Goal: Task Accomplishment & Management: Manage account settings

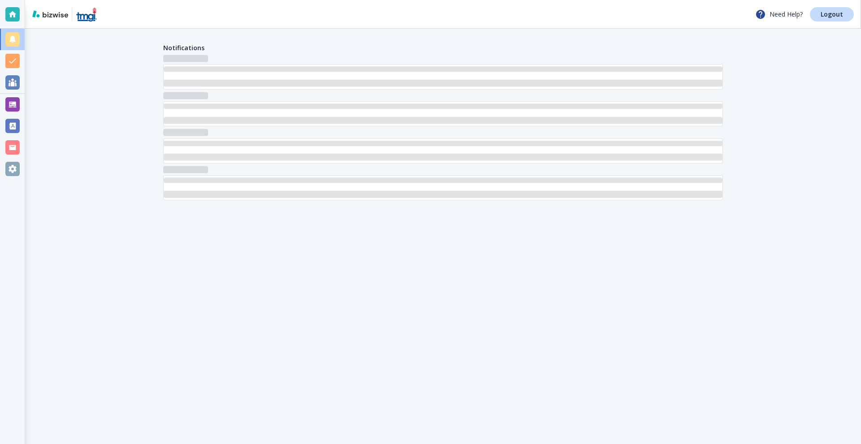
click at [13, 105] on div at bounding box center [12, 104] width 14 height 14
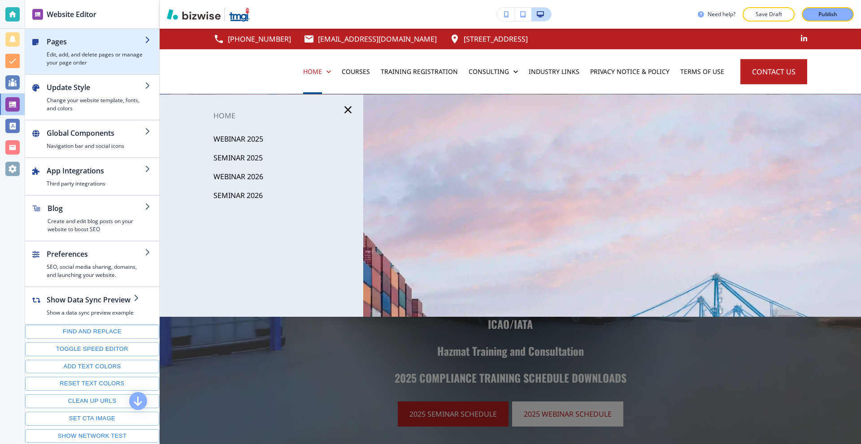
click at [92, 51] on h4 "Edit, add, and delete pages or manage your page order" at bounding box center [96, 59] width 98 height 16
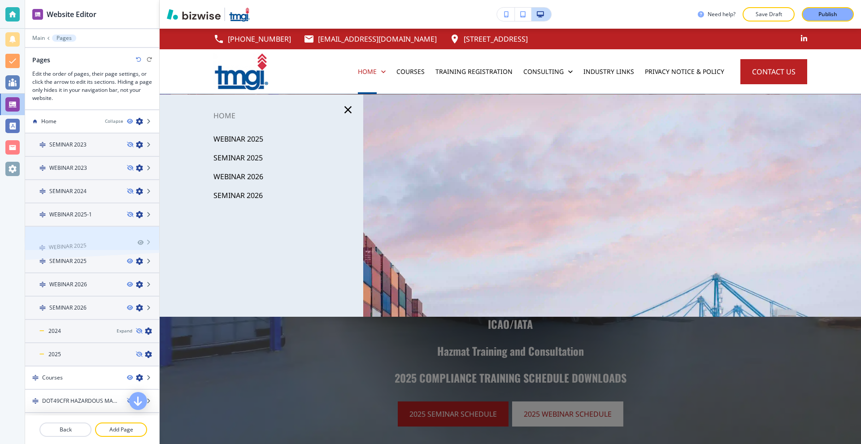
drag, startPoint x: 77, startPoint y: 153, endPoint x: 76, endPoint y: 231, distance: 78.0
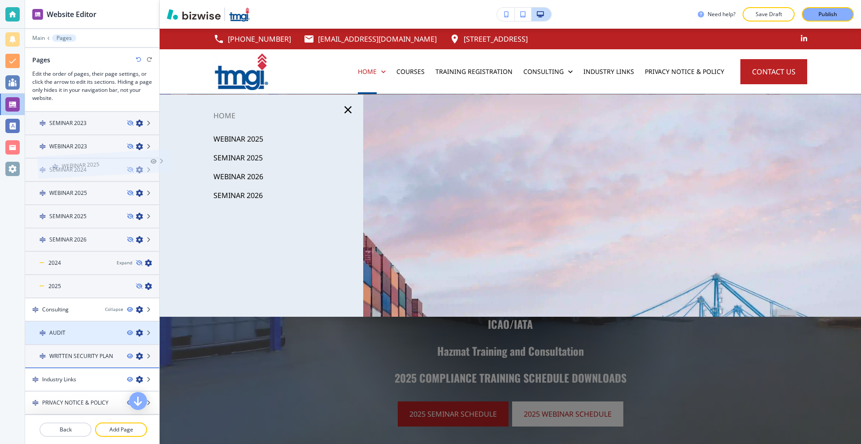
scroll to position [529, 0]
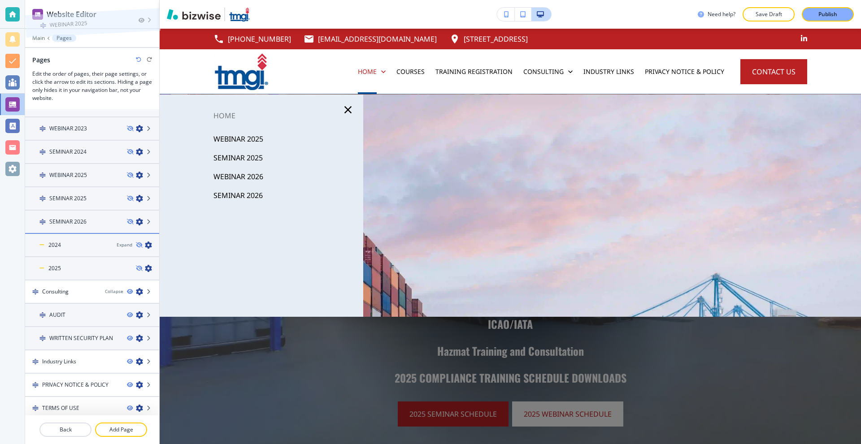
drag, startPoint x: 82, startPoint y: 242, endPoint x: 82, endPoint y: 232, distance: 9.9
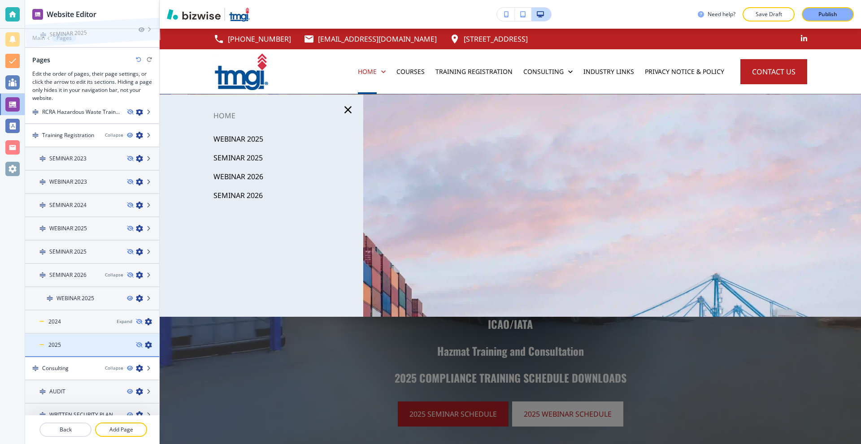
scroll to position [534, 0]
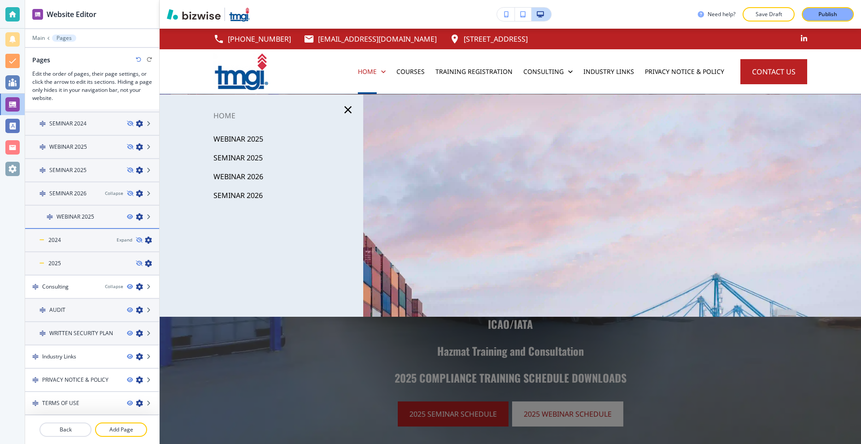
drag, startPoint x: 86, startPoint y: 239, endPoint x: 95, endPoint y: 231, distance: 12.1
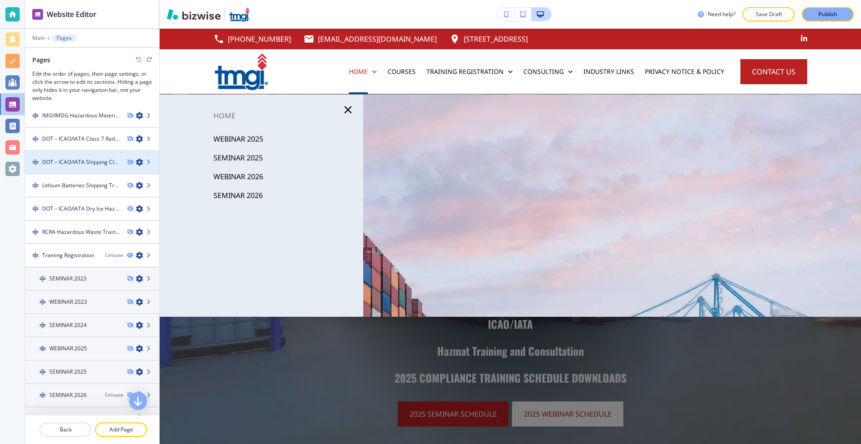
scroll to position [466, 0]
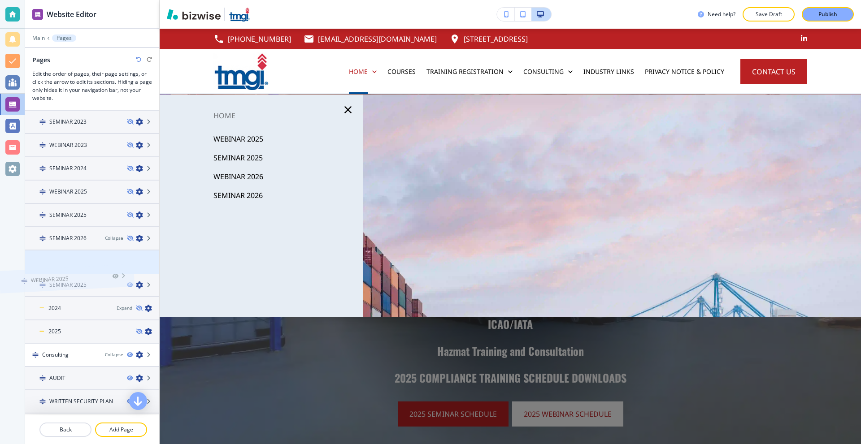
drag, startPoint x: 78, startPoint y: 263, endPoint x: 52, endPoint y: 260, distance: 26.2
drag, startPoint x: 67, startPoint y: 258, endPoint x: 69, endPoint y: 236, distance: 22.5
drag, startPoint x: 74, startPoint y: 294, endPoint x: 80, endPoint y: 256, distance: 38.3
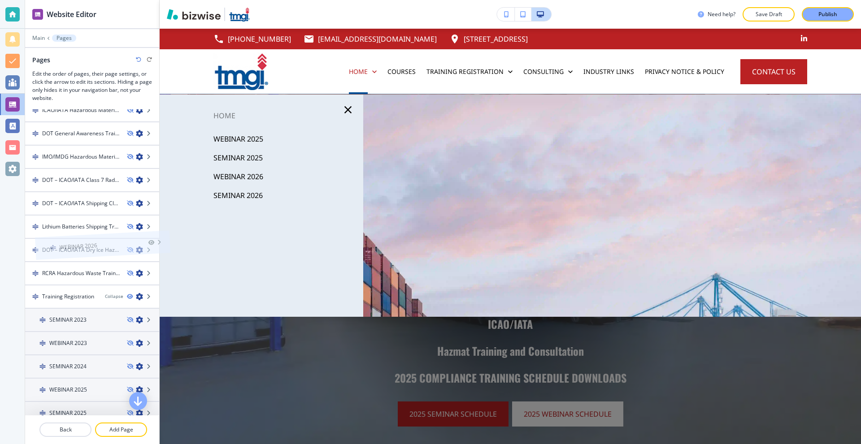
scroll to position [286, 0]
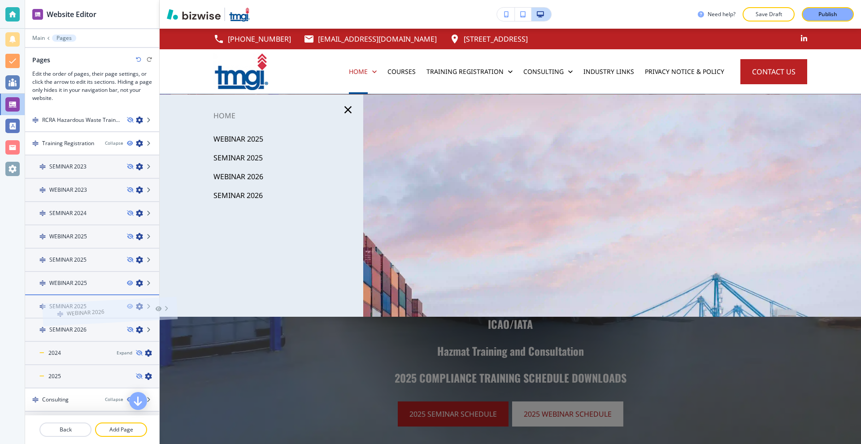
drag, startPoint x: 83, startPoint y: 181, endPoint x: 100, endPoint y: 298, distance: 118.3
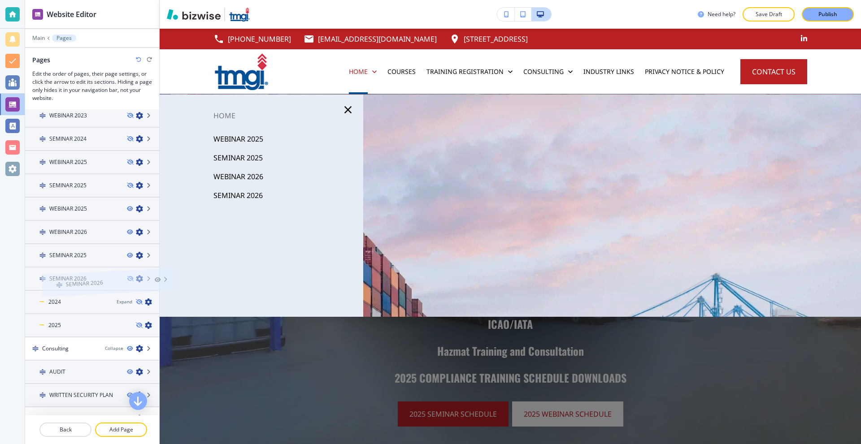
scroll to position [487, 0]
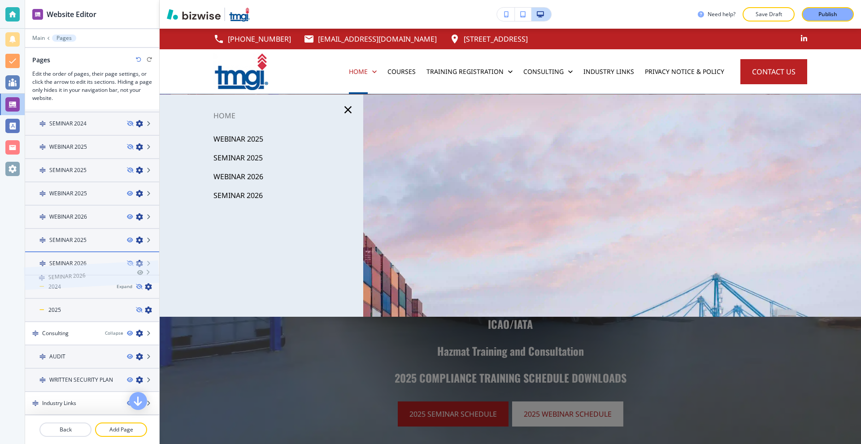
drag, startPoint x: 91, startPoint y: 201, endPoint x: 90, endPoint y: 259, distance: 57.4
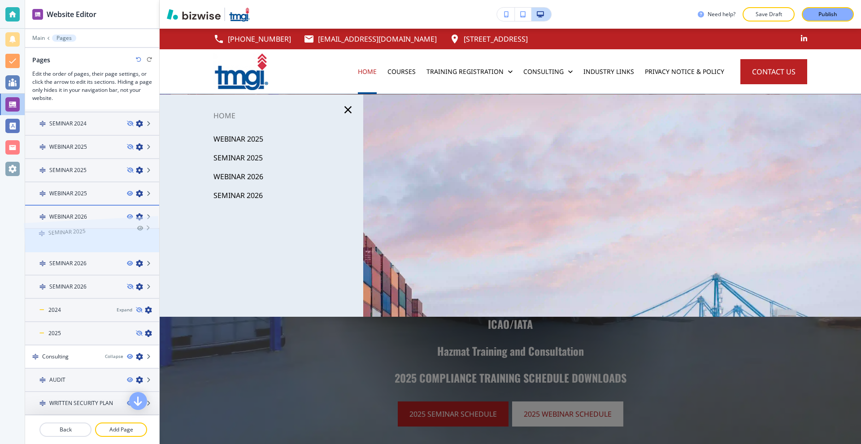
drag, startPoint x: 91, startPoint y: 241, endPoint x: 90, endPoint y: 213, distance: 28.3
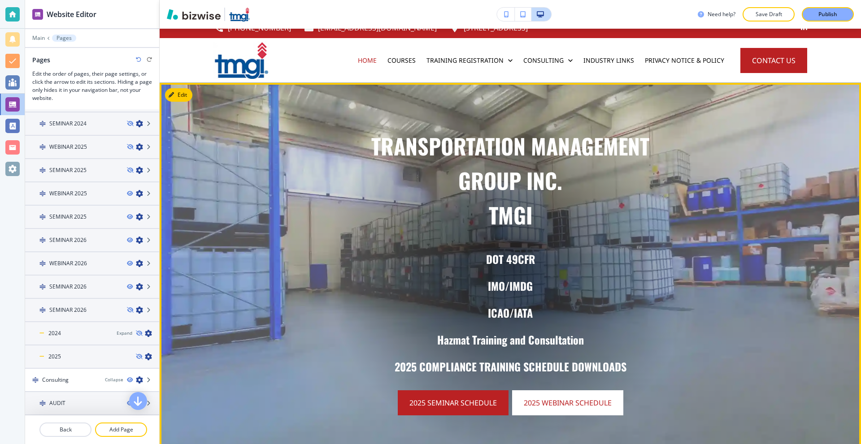
scroll to position [0, 0]
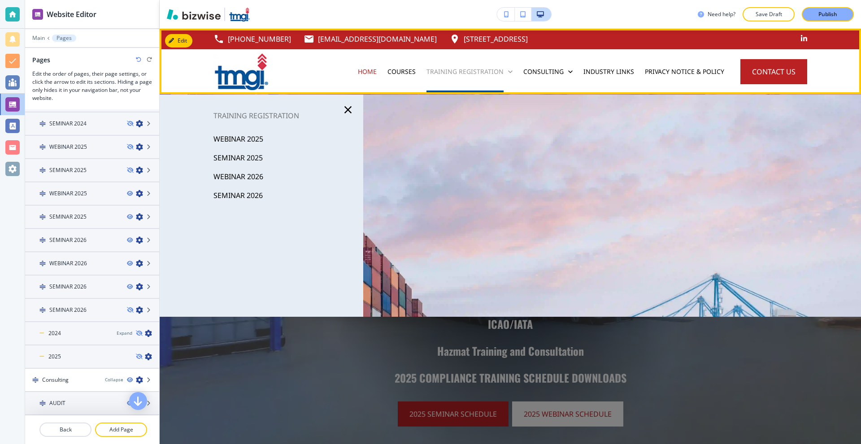
click at [490, 73] on p "Training Registration" at bounding box center [464, 71] width 77 height 9
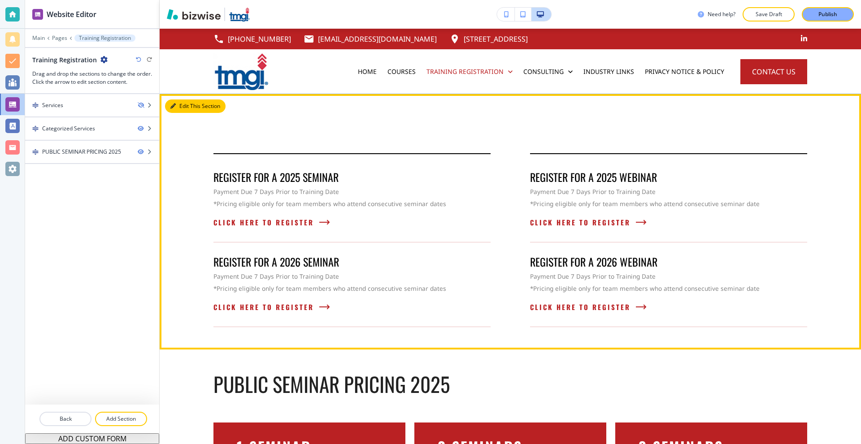
click at [184, 105] on button "Edit This Section" at bounding box center [195, 106] width 61 height 13
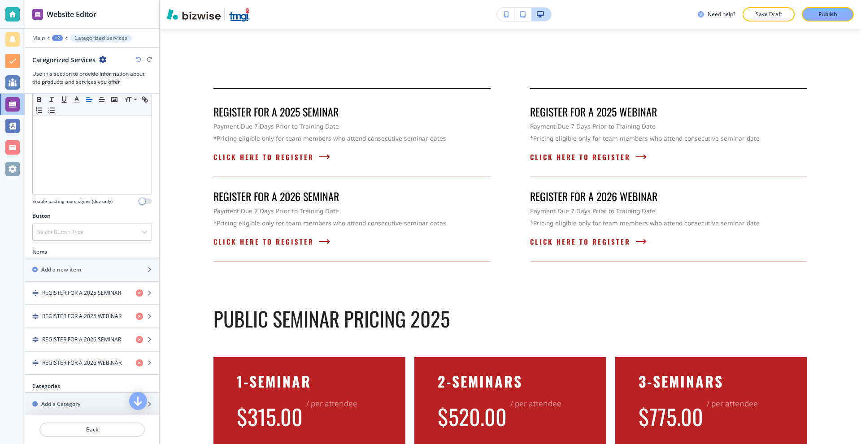
scroll to position [269, 0]
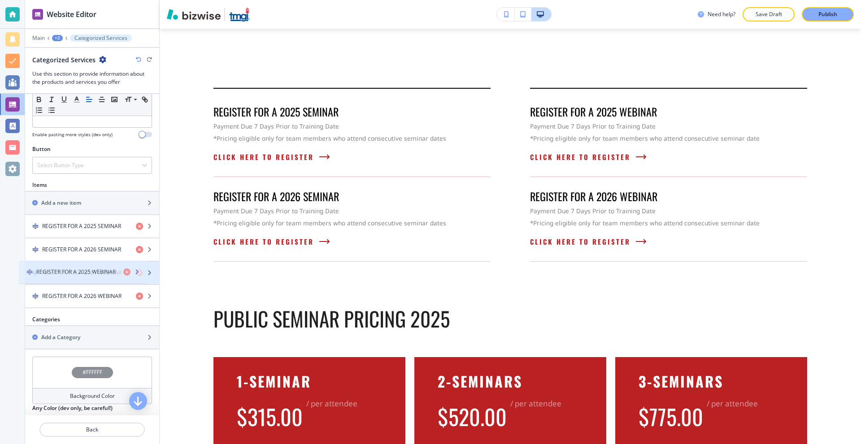
drag, startPoint x: 106, startPoint y: 248, endPoint x: 100, endPoint y: 270, distance: 23.2
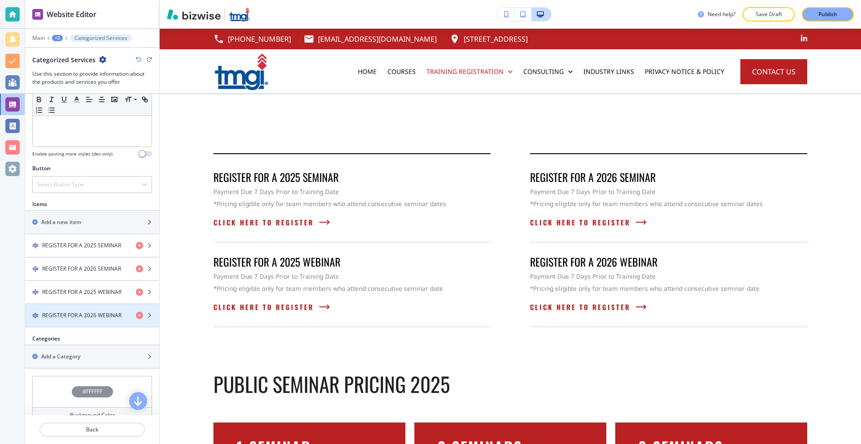
scroll to position [179, 0]
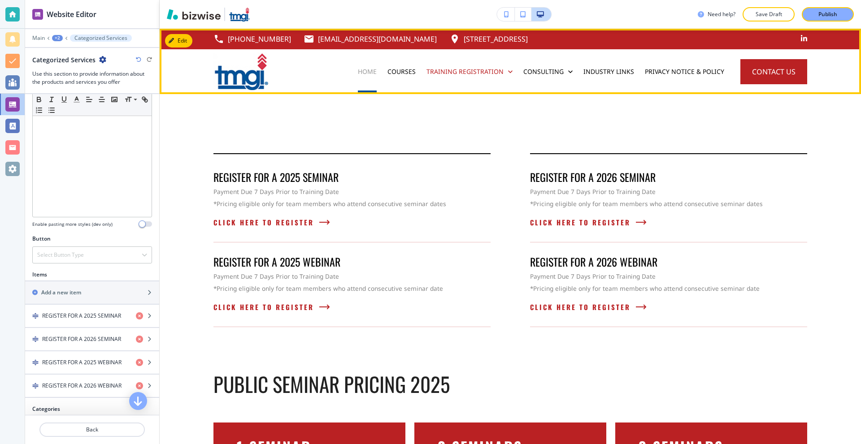
click at [371, 73] on p "Home" at bounding box center [367, 71] width 19 height 9
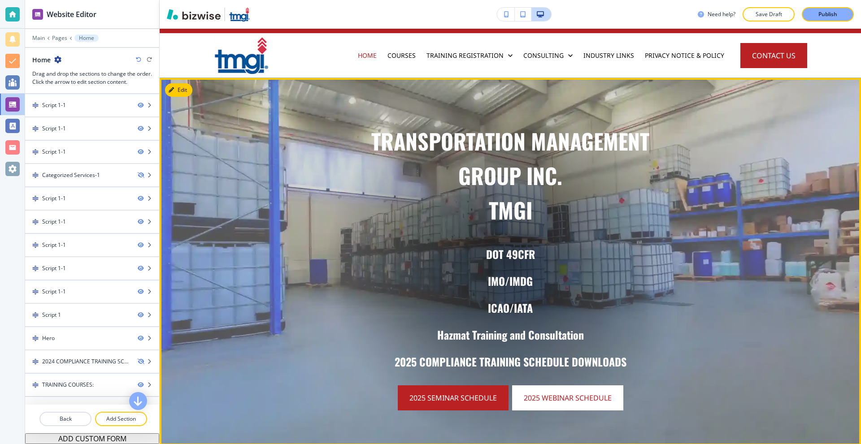
scroll to position [0, 0]
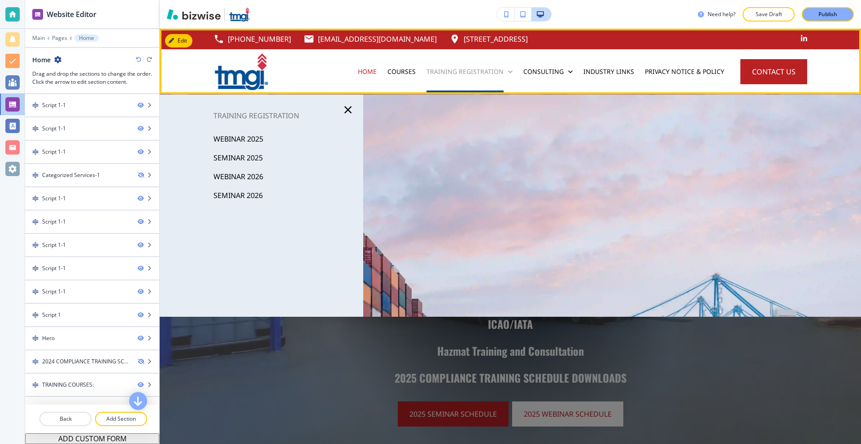
click at [451, 74] on p "Training Registration" at bounding box center [464, 71] width 77 height 9
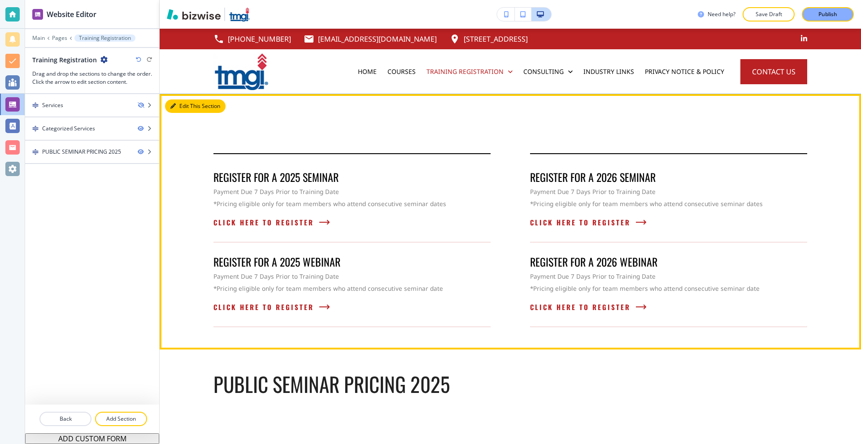
click at [190, 107] on button "Edit This Section" at bounding box center [195, 106] width 61 height 13
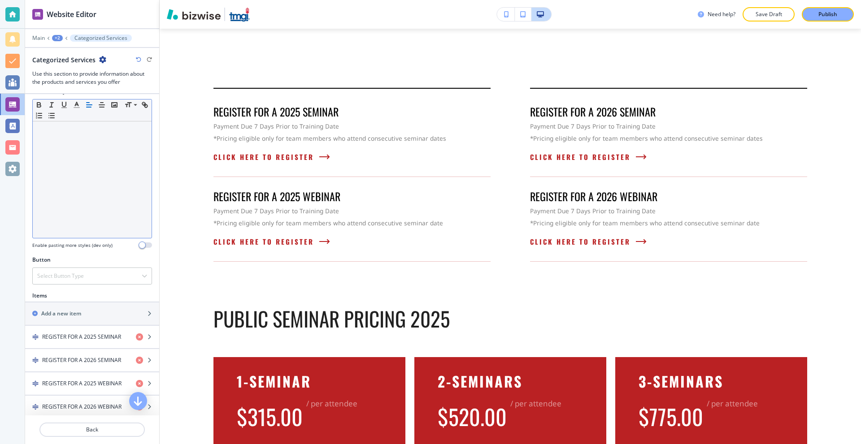
scroll to position [224, 0]
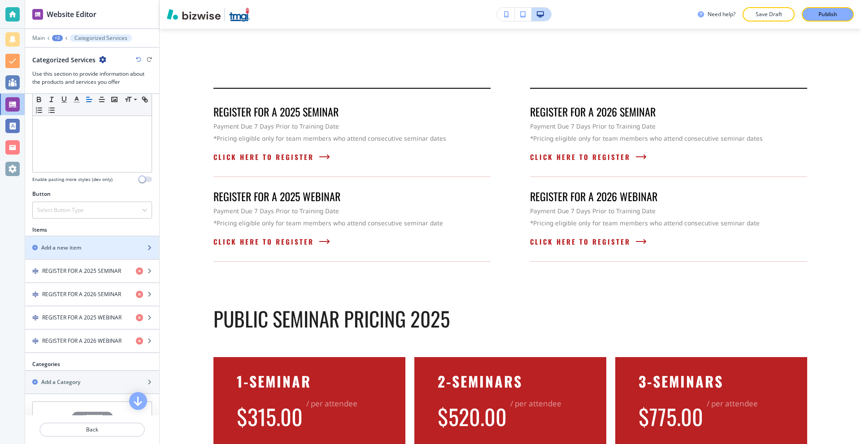
click at [91, 243] on div "button" at bounding box center [92, 240] width 134 height 7
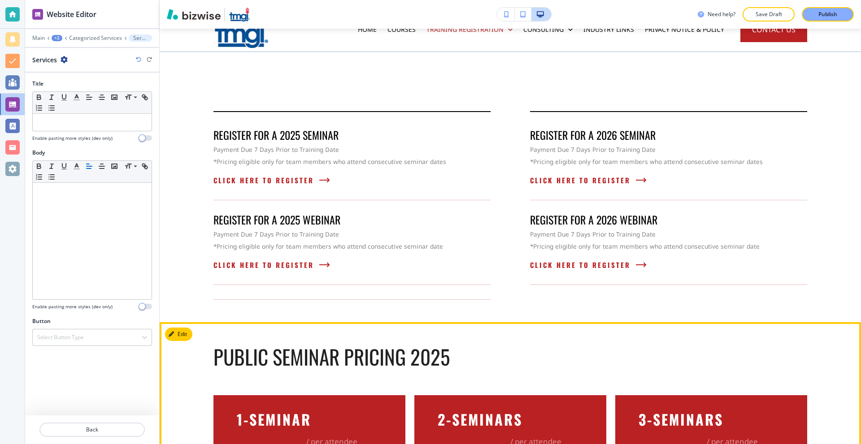
scroll to position [0, 0]
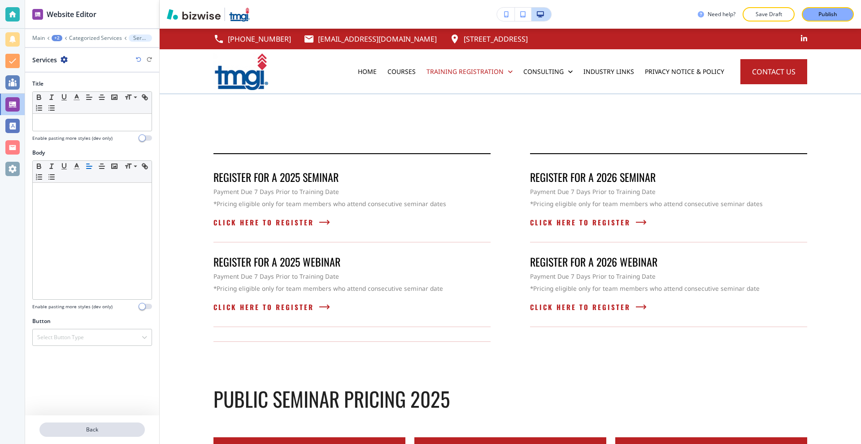
click at [95, 424] on button "Back" at bounding box center [91, 430] width 105 height 14
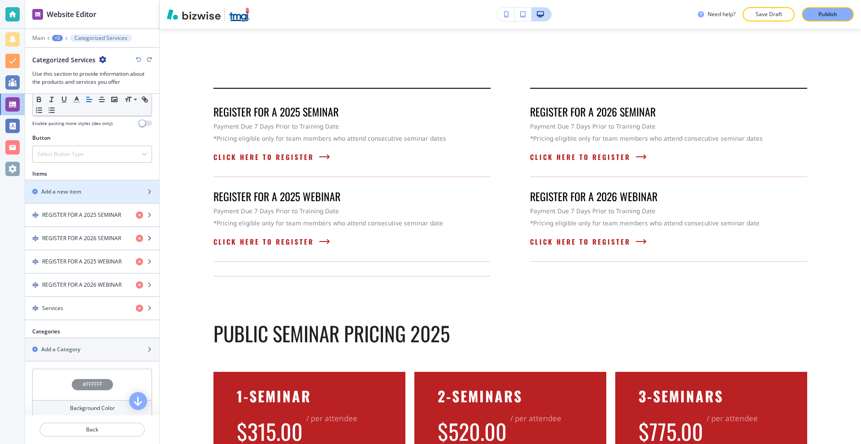
scroll to position [314, 0]
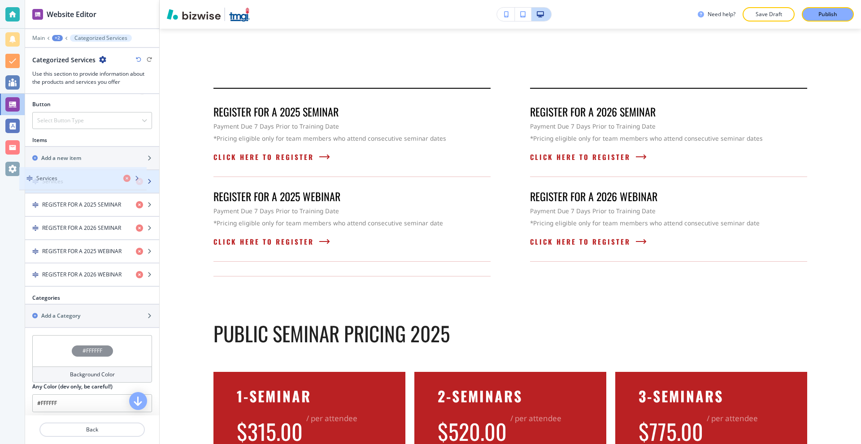
drag, startPoint x: 82, startPoint y: 268, endPoint x: 78, endPoint y: 185, distance: 82.6
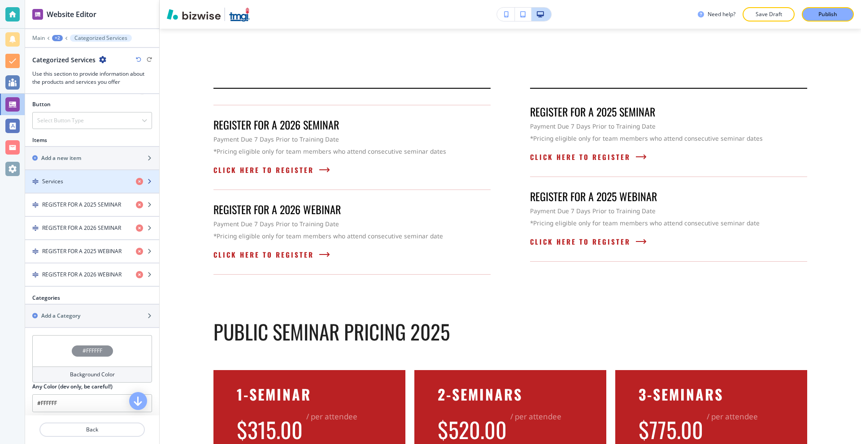
click at [78, 186] on div "button" at bounding box center [92, 189] width 134 height 7
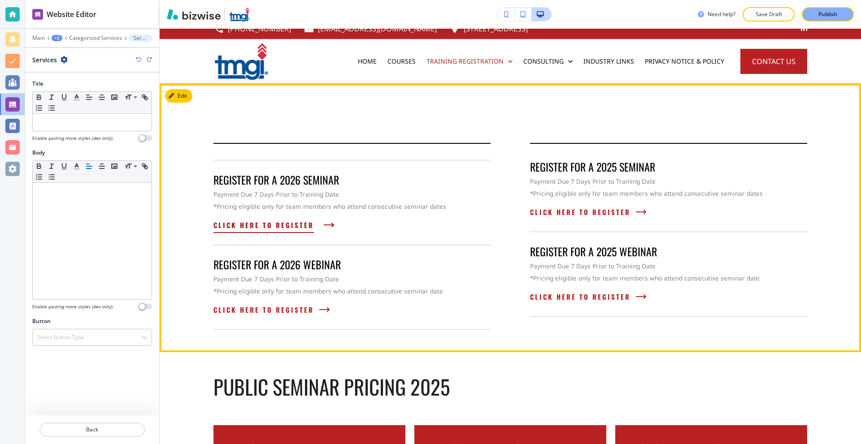
scroll to position [7, 0]
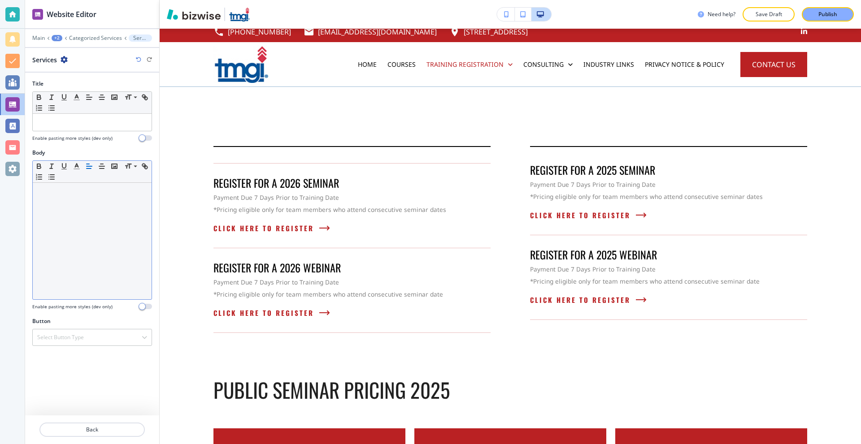
click at [79, 201] on div at bounding box center [92, 241] width 119 height 117
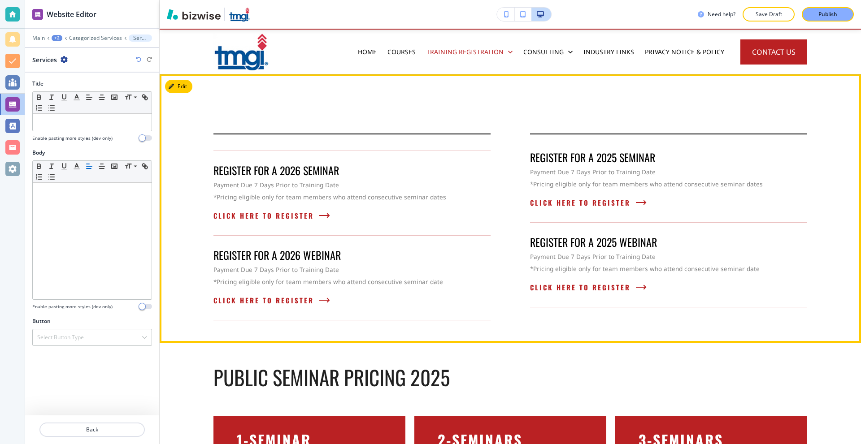
scroll to position [90, 0]
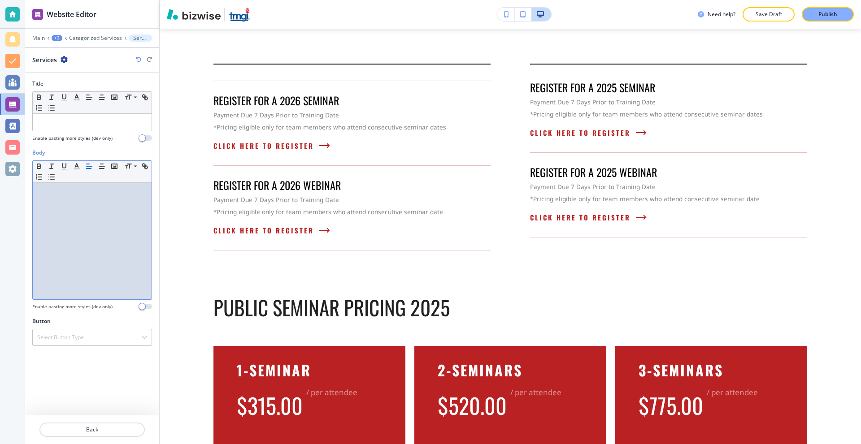
click at [61, 191] on p at bounding box center [92, 191] width 110 height 8
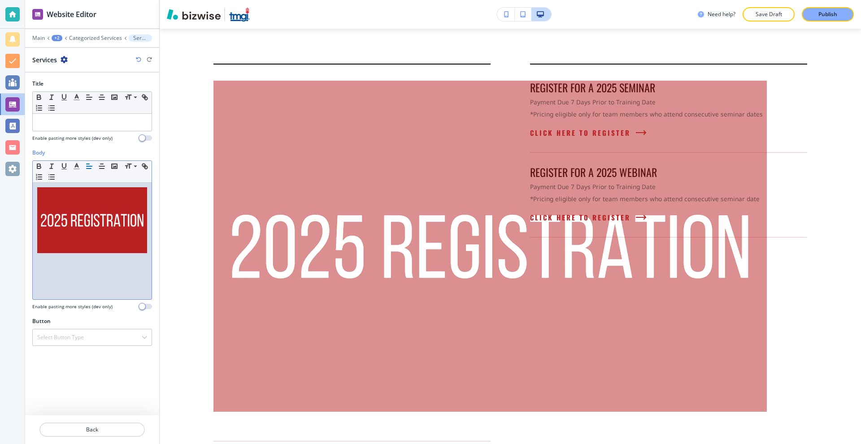
click at [107, 222] on img at bounding box center [92, 220] width 110 height 66
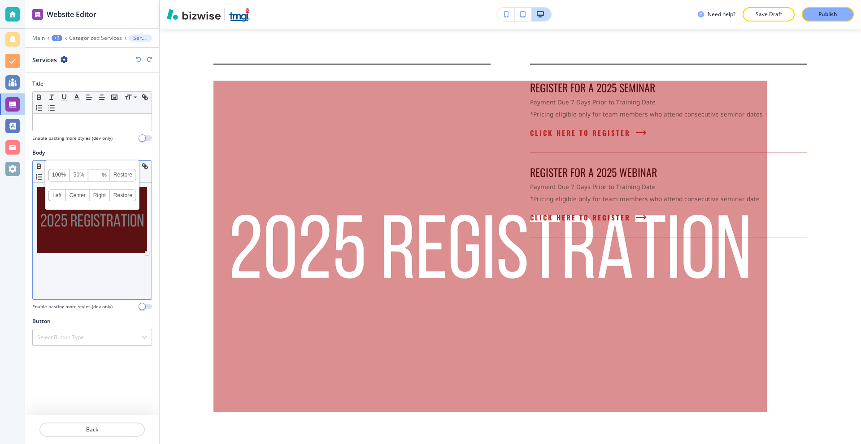
click at [74, 174] on link "50%" at bounding box center [79, 175] width 18 height 12
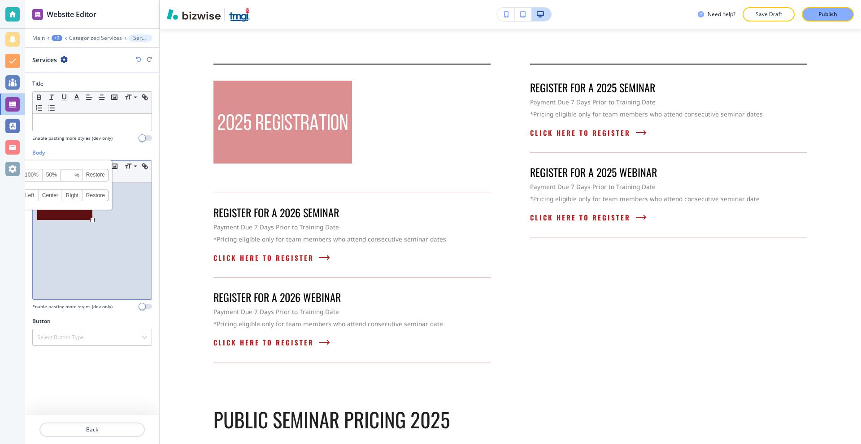
click at [116, 217] on p at bounding box center [92, 204] width 110 height 35
click at [74, 212] on img at bounding box center [64, 203] width 55 height 33
click at [127, 200] on p at bounding box center [92, 204] width 110 height 35
click at [72, 199] on img at bounding box center [64, 203] width 55 height 33
click at [121, 221] on p at bounding box center [92, 204] width 110 height 35
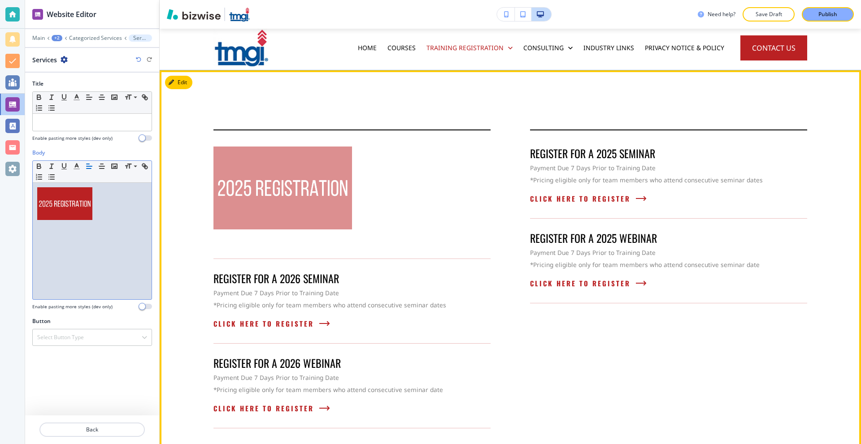
scroll to position [0, 0]
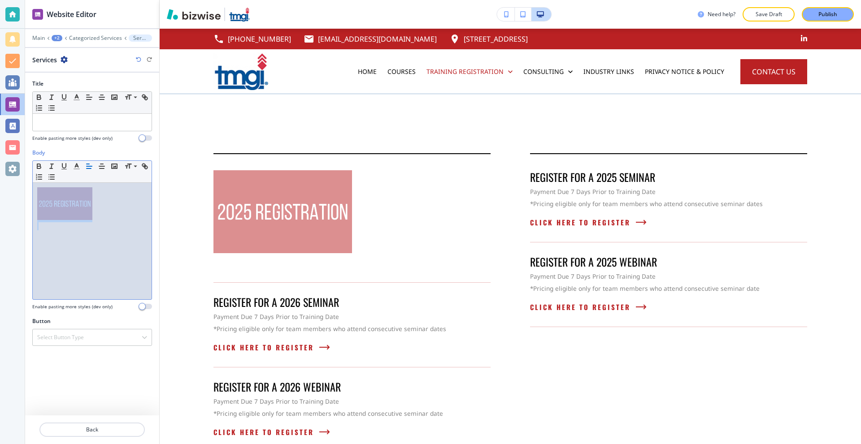
drag, startPoint x: 107, startPoint y: 229, endPoint x: 55, endPoint y: 206, distance: 56.6
click at [55, 206] on div at bounding box center [92, 241] width 119 height 117
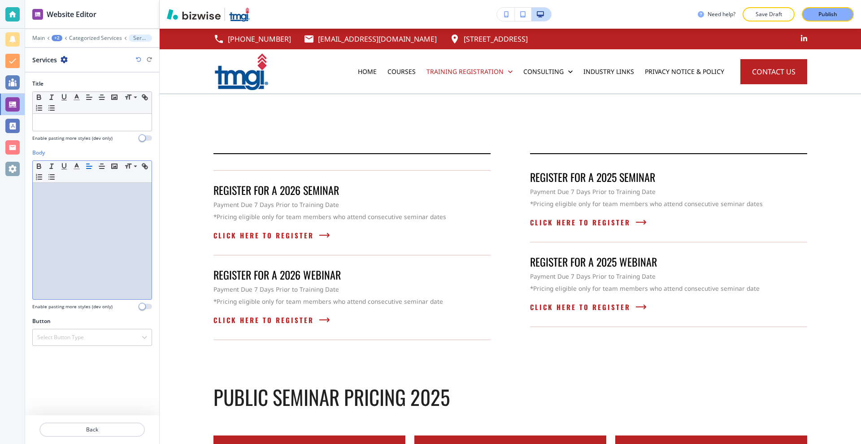
click at [90, 222] on div at bounding box center [92, 241] width 119 height 117
click at [116, 217] on div at bounding box center [92, 241] width 119 height 117
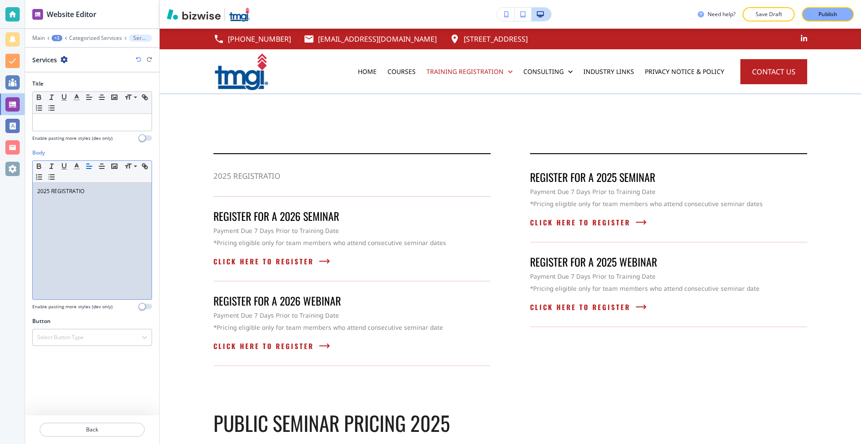
click at [91, 204] on div "2025 REGISTRATIO" at bounding box center [92, 241] width 119 height 117
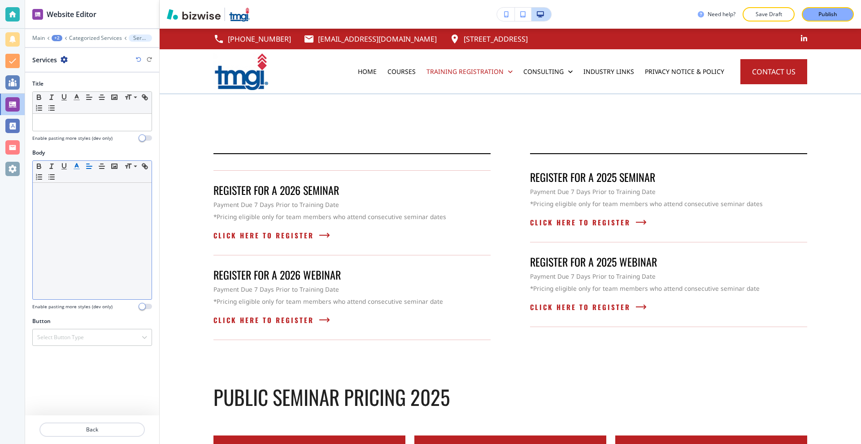
click at [77, 167] on icon "button" at bounding box center [77, 166] width 8 height 8
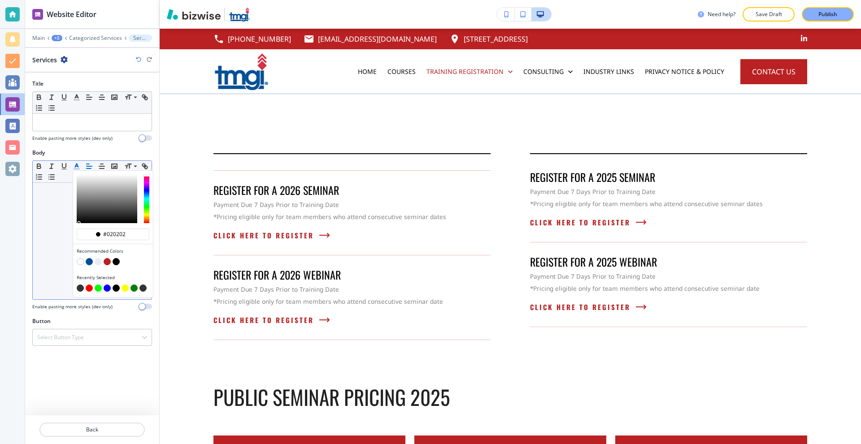
drag, startPoint x: 82, startPoint y: 221, endPoint x: 66, endPoint y: 230, distance: 17.9
click at [66, 230] on div "#020202 Recommended Colors Recently Selected Small Normal Large Huge" at bounding box center [92, 230] width 120 height 139
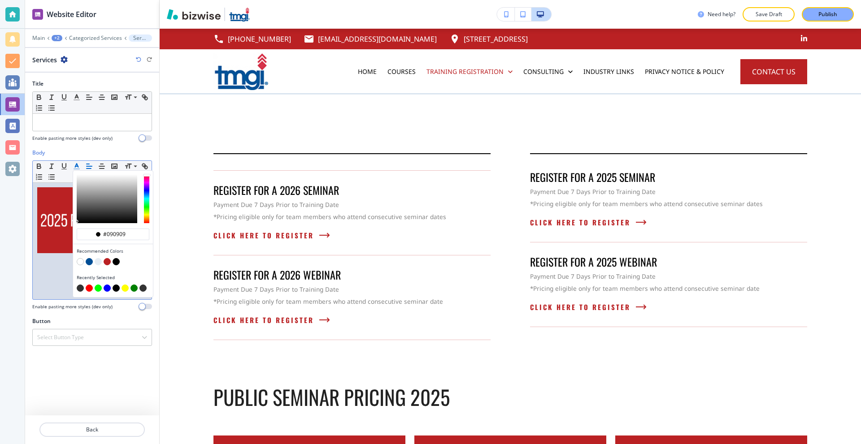
click at [78, 222] on div "button" at bounding box center [107, 198] width 61 height 49
click at [78, 222] on div "button" at bounding box center [79, 223] width 2 height 2
click at [77, 222] on div "button" at bounding box center [78, 222] width 2 height 2
type input "#020202"
drag, startPoint x: 77, startPoint y: 222, endPoint x: 73, endPoint y: 229, distance: 8.5
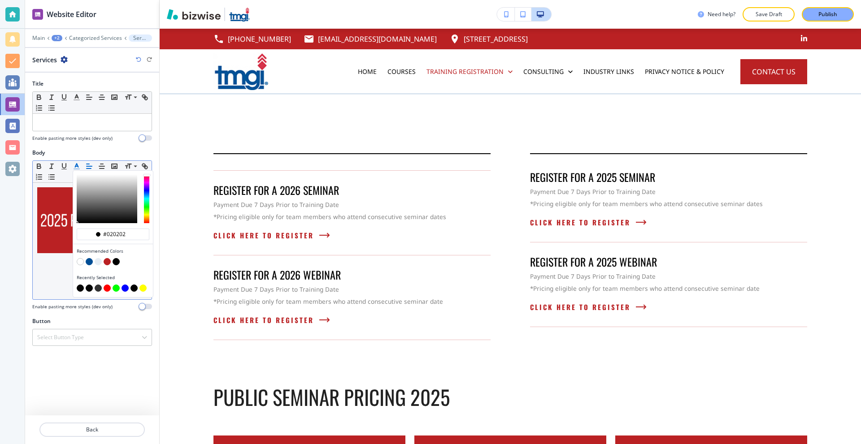
click at [73, 229] on div "#020202 Recommended Colors Recently Selected" at bounding box center [113, 234] width 80 height 126
click at [56, 262] on div "﻿" at bounding box center [92, 241] width 119 height 117
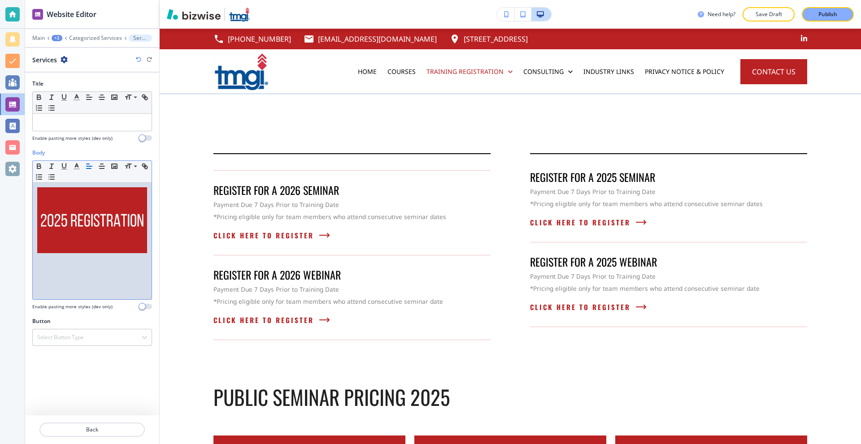
click at [142, 235] on img at bounding box center [92, 220] width 110 height 66
click at [147, 239] on div at bounding box center [92, 241] width 119 height 117
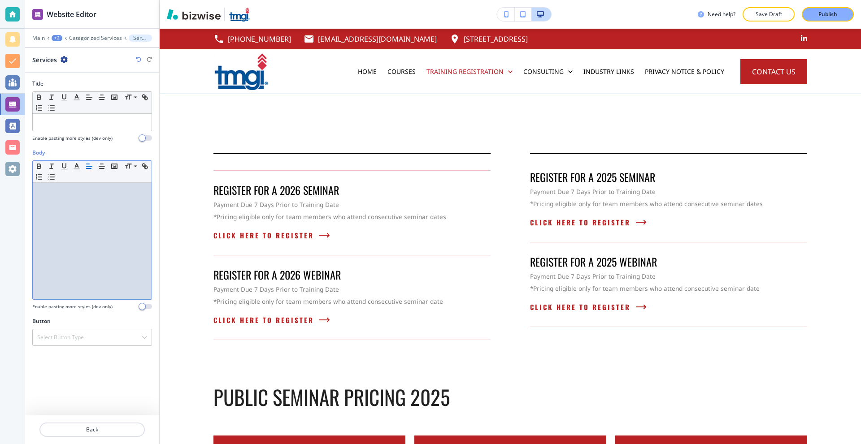
click at [100, 208] on div at bounding box center [92, 241] width 119 height 117
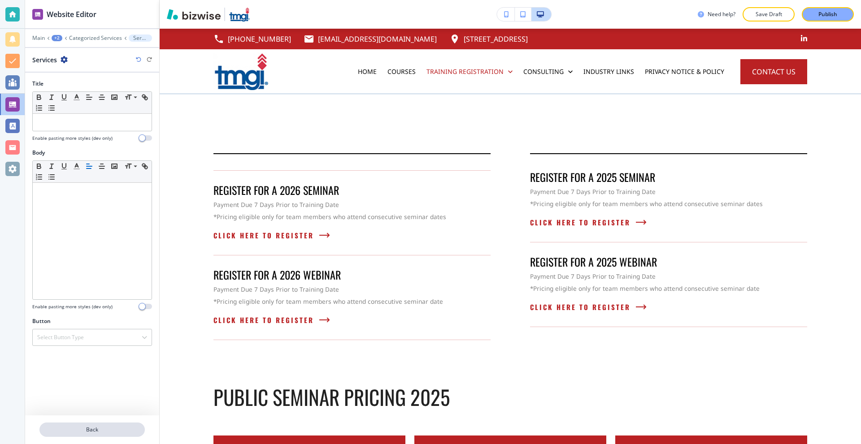
click at [106, 431] on p "Back" at bounding box center [92, 430] width 104 height 8
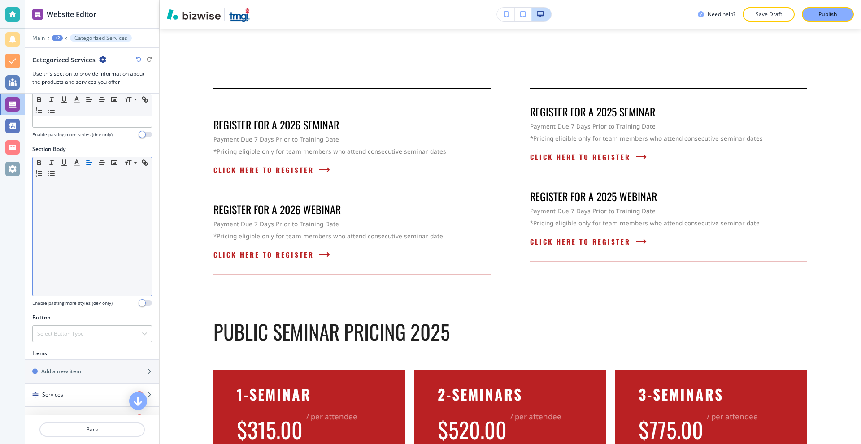
scroll to position [224, 0]
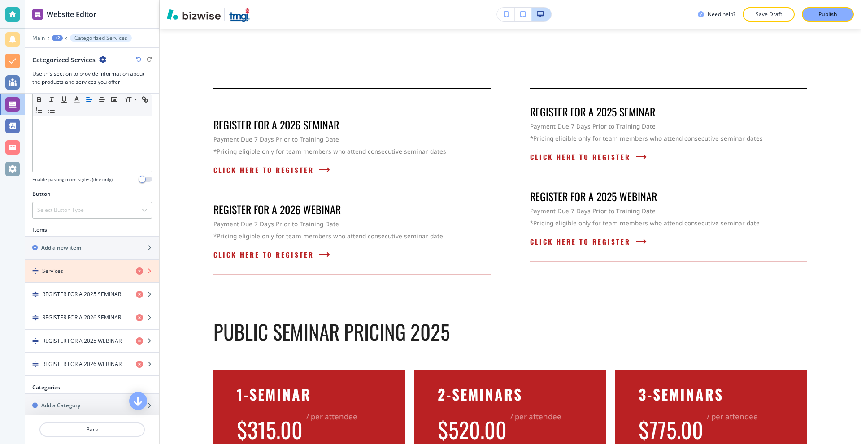
click at [136, 272] on icon "button" at bounding box center [139, 271] width 7 height 7
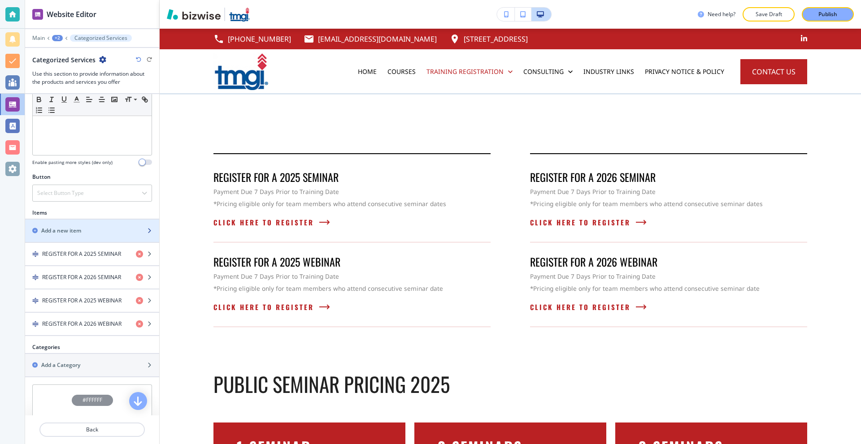
scroll to position [269, 0]
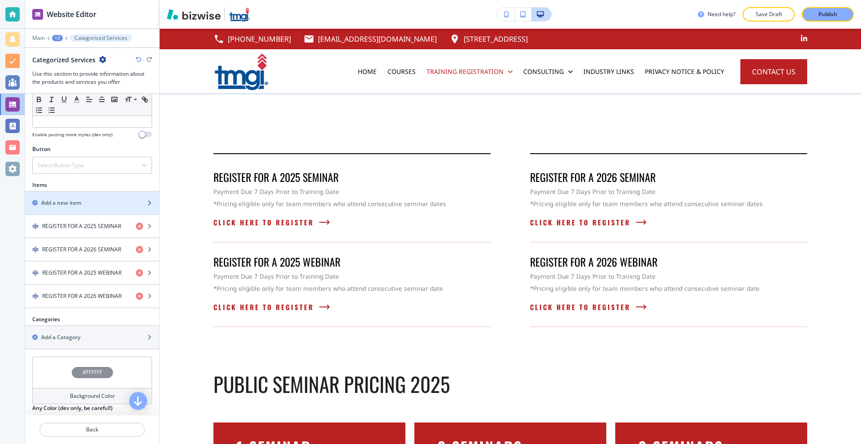
click at [63, 208] on div "button" at bounding box center [92, 210] width 134 height 7
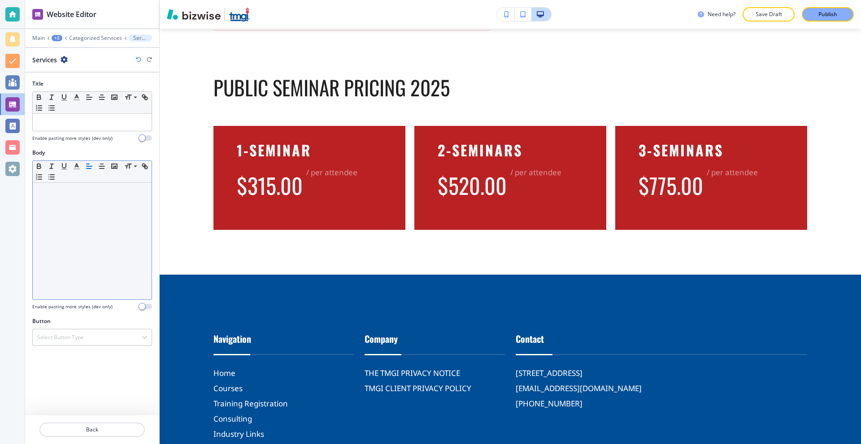
scroll to position [313, 0]
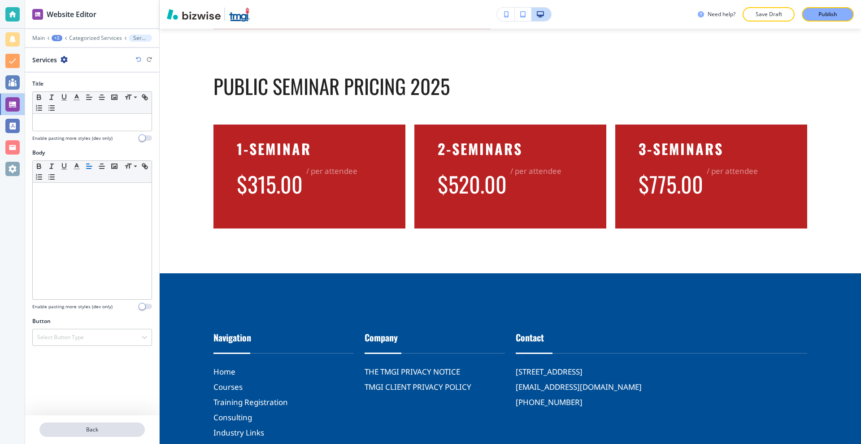
click at [76, 434] on p "Back" at bounding box center [92, 430] width 104 height 8
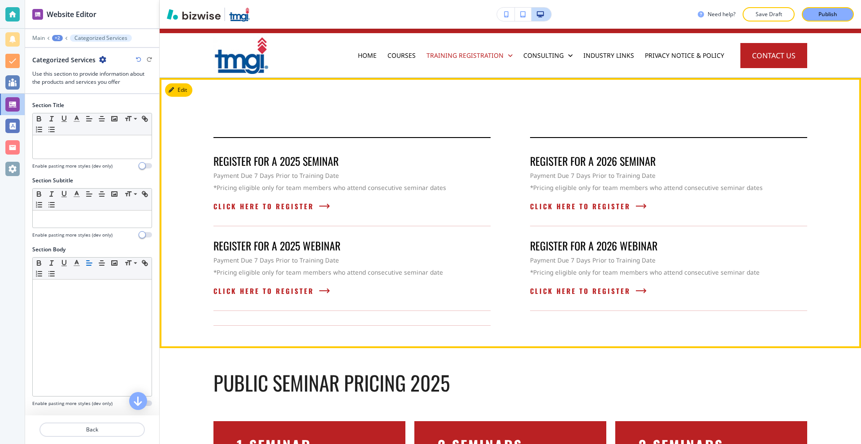
scroll to position [0, 0]
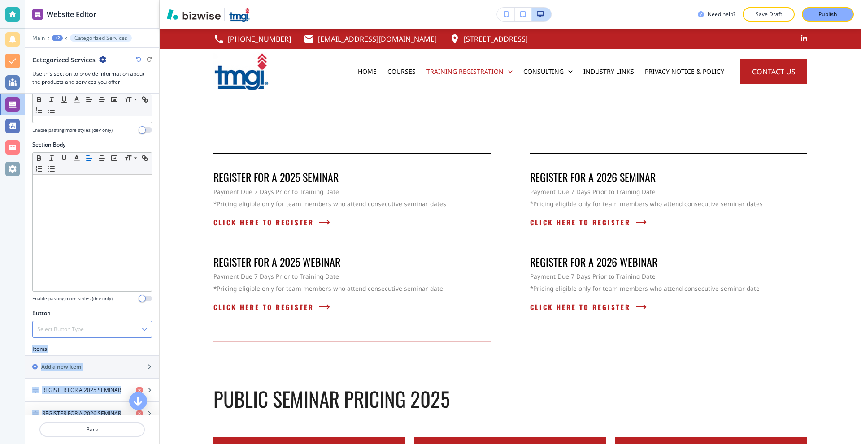
drag, startPoint x: 82, startPoint y: 421, endPoint x: 86, endPoint y: 327, distance: 94.7
click at [88, 338] on div "Website Editor Main +2 Categorized Services Categorized Services Use this secti…" at bounding box center [92, 222] width 134 height 444
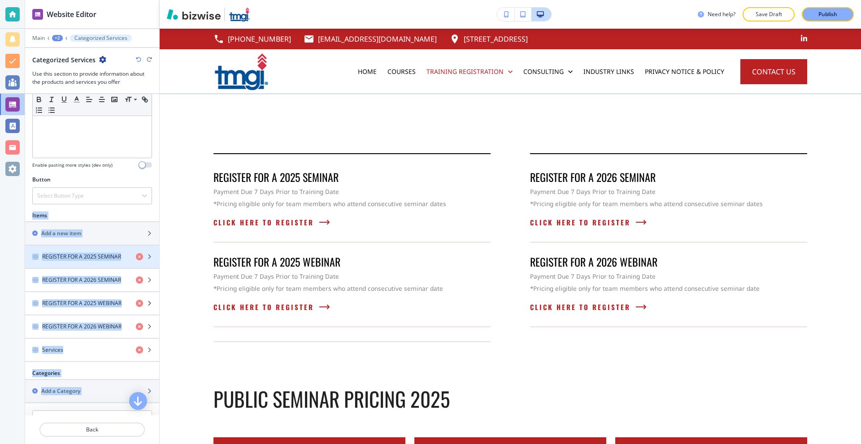
scroll to position [239, 0]
click at [110, 367] on div "Items Add a new item REGISTER FOR A 2025 SEMINAR REGISTER FOR A 2026 SEMINAR RE…" at bounding box center [92, 290] width 134 height 158
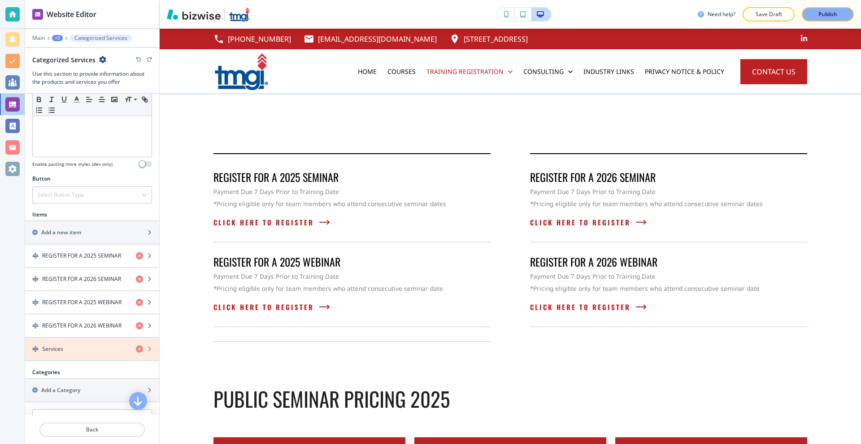
click at [136, 350] on icon "button" at bounding box center [139, 349] width 7 height 7
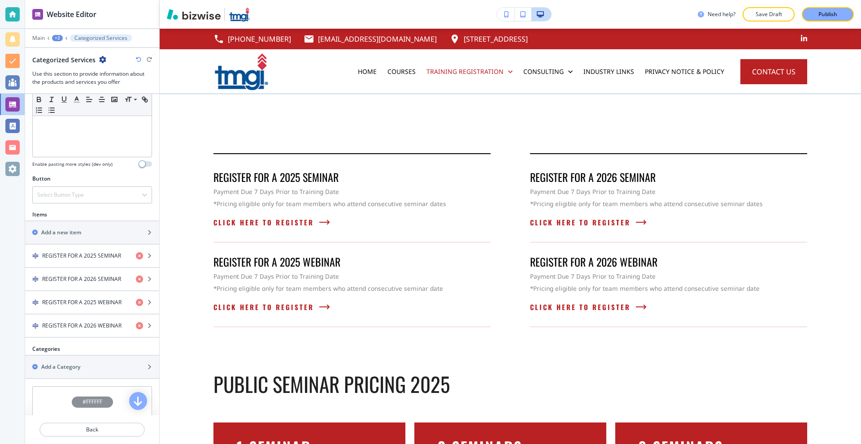
click at [94, 211] on div "Items" at bounding box center [92, 215] width 134 height 8
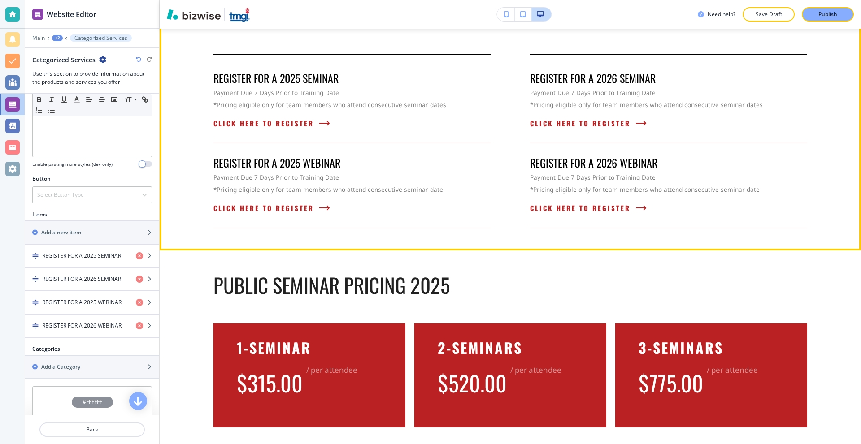
scroll to position [0, 0]
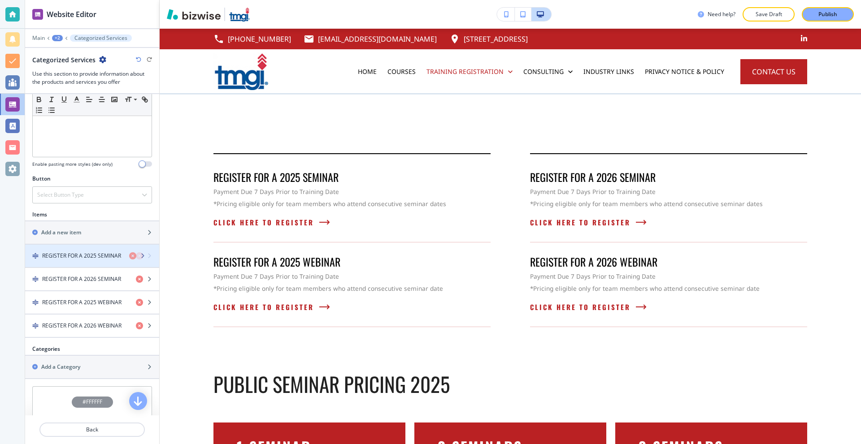
click at [86, 256] on h4 "REGISTER FOR A 2025 SEMINAR" at bounding box center [81, 256] width 79 height 8
click at [91, 256] on h4 "REGISTER FOR A 2025 SEMINAR" at bounding box center [81, 256] width 79 height 8
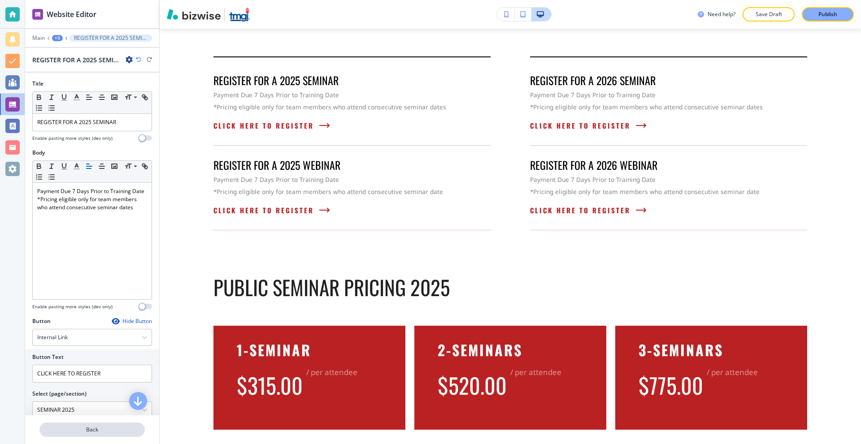
click at [78, 433] on p "Back" at bounding box center [92, 430] width 104 height 8
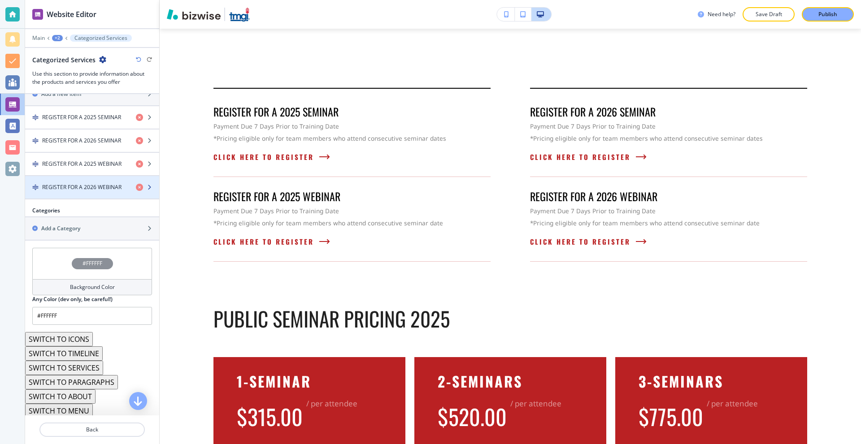
scroll to position [381, 0]
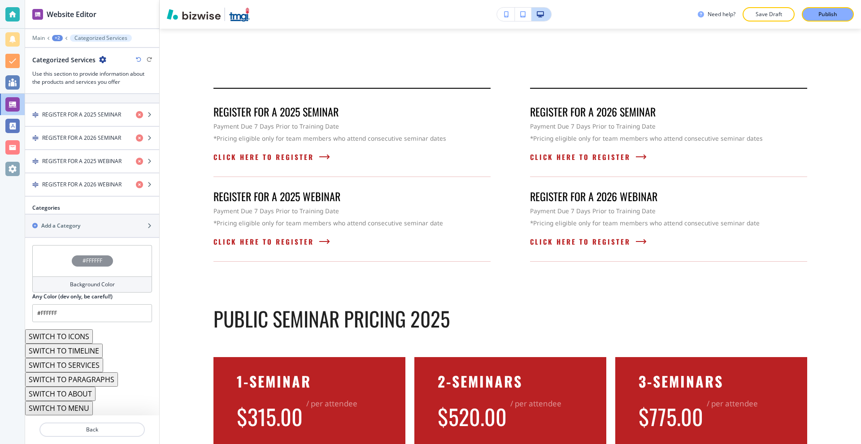
click at [82, 273] on div "#FFFFFF" at bounding box center [92, 260] width 120 height 31
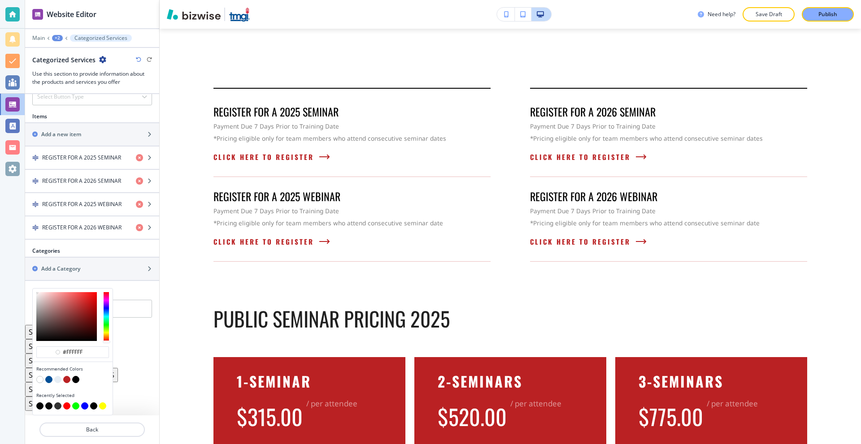
click at [78, 382] on button "button" at bounding box center [75, 379] width 7 height 7
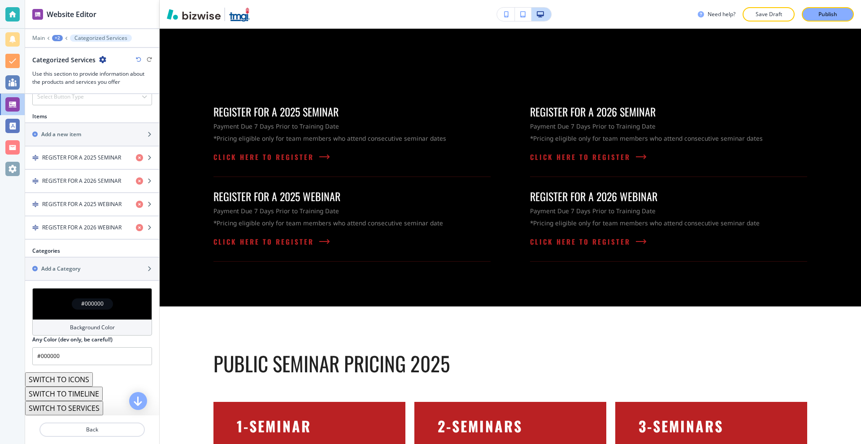
click at [59, 306] on div "#000000" at bounding box center [92, 303] width 120 height 31
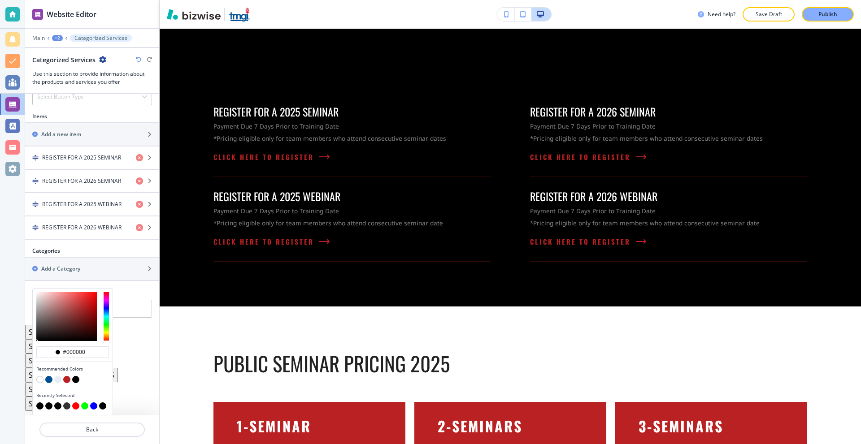
click at [39, 378] on button "button" at bounding box center [39, 379] width 7 height 7
type input "#FFFFFF"
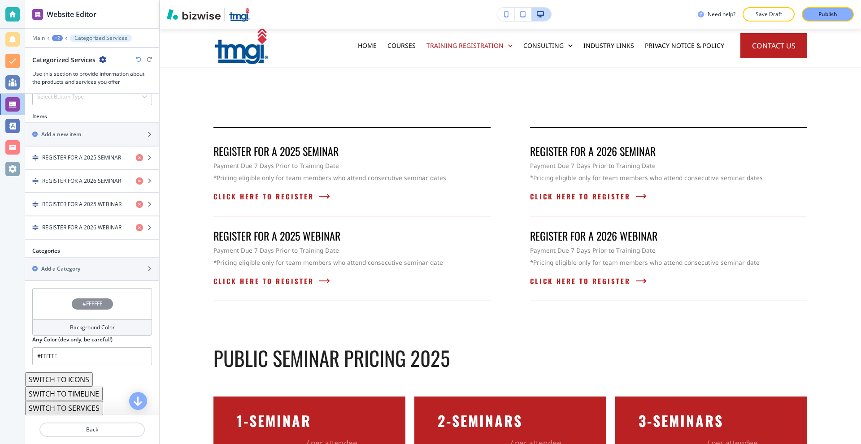
scroll to position [21, 0]
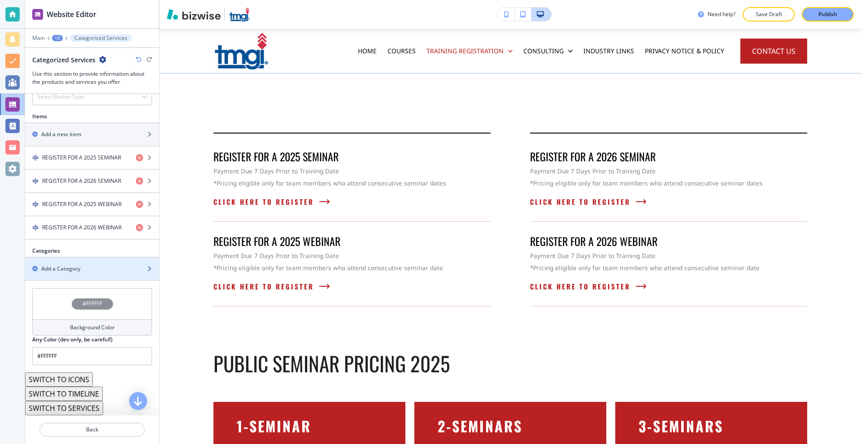
click at [94, 260] on div "button" at bounding box center [92, 261] width 134 height 7
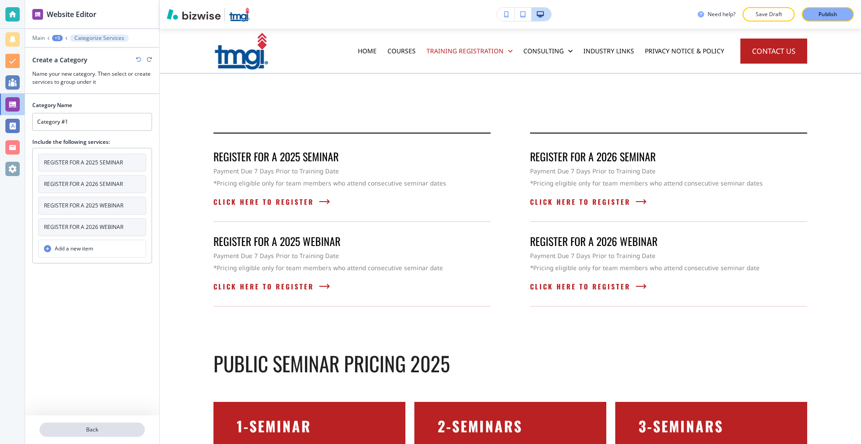
click at [93, 431] on p "Back" at bounding box center [92, 430] width 104 height 8
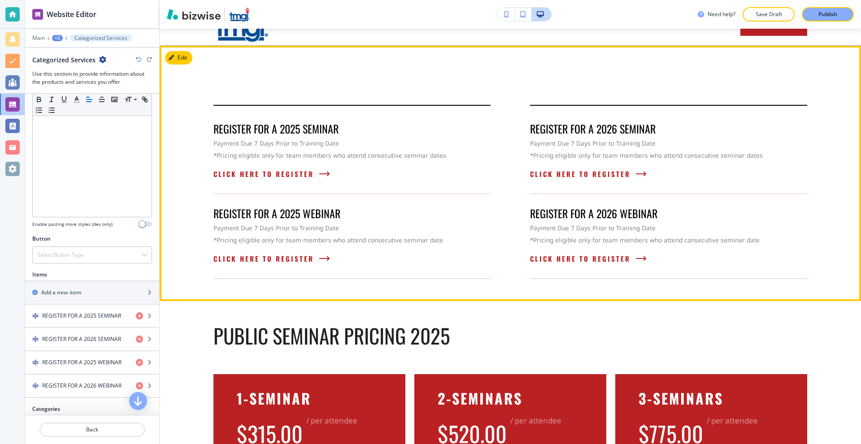
scroll to position [0, 0]
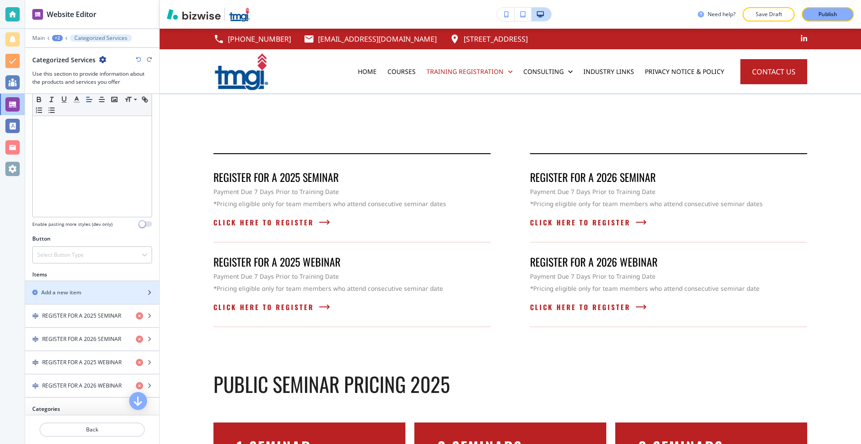
click at [58, 297] on div "button" at bounding box center [92, 300] width 134 height 7
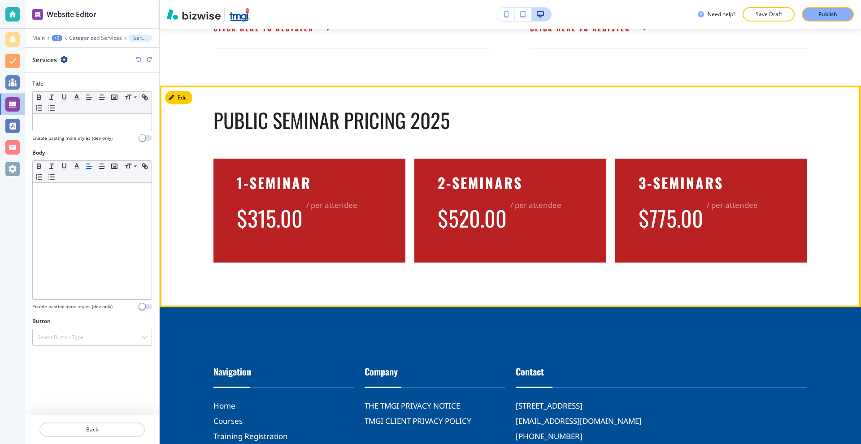
scroll to position [134, 0]
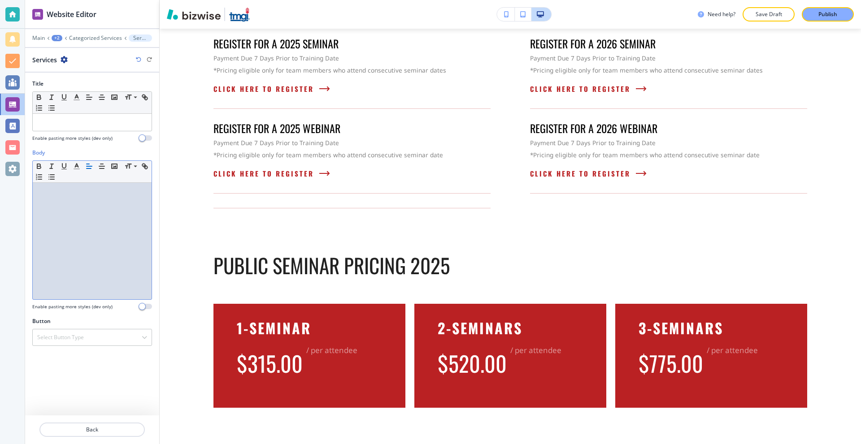
click at [86, 232] on div at bounding box center [92, 241] width 119 height 117
click at [104, 201] on div at bounding box center [92, 241] width 119 height 117
click at [113, 207] on div at bounding box center [92, 241] width 119 height 117
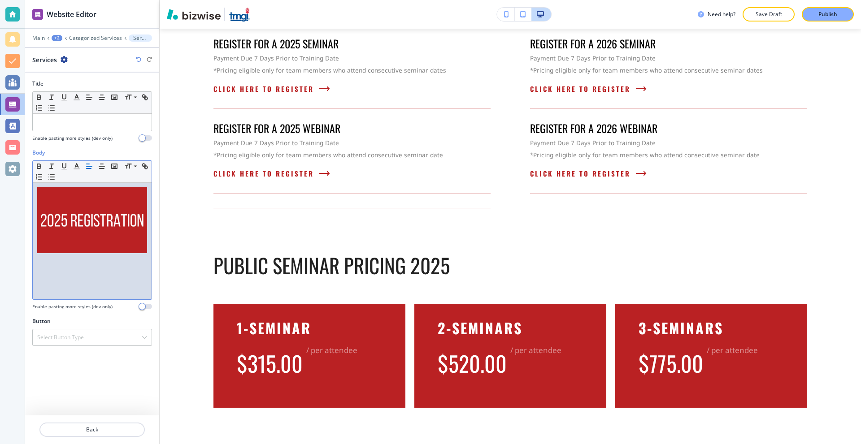
click at [127, 208] on img at bounding box center [92, 220] width 110 height 66
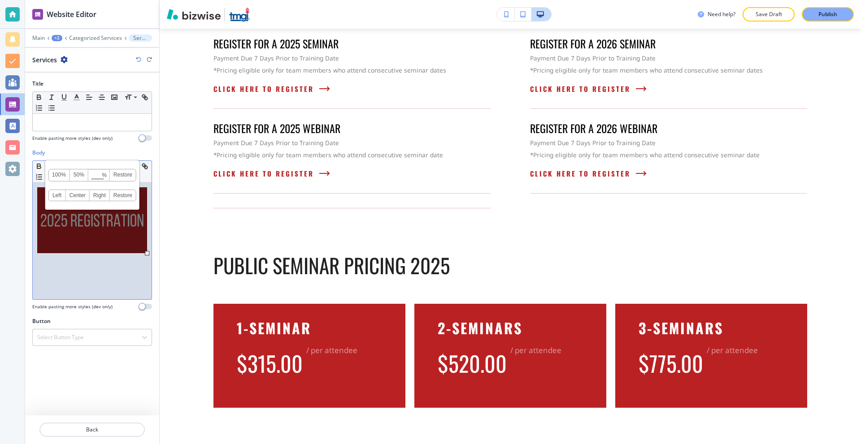
click at [149, 226] on div at bounding box center [92, 241] width 119 height 117
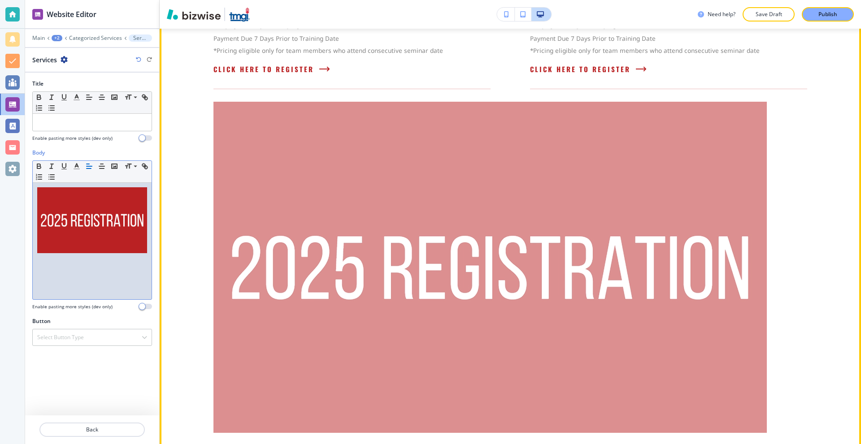
scroll to position [268, 0]
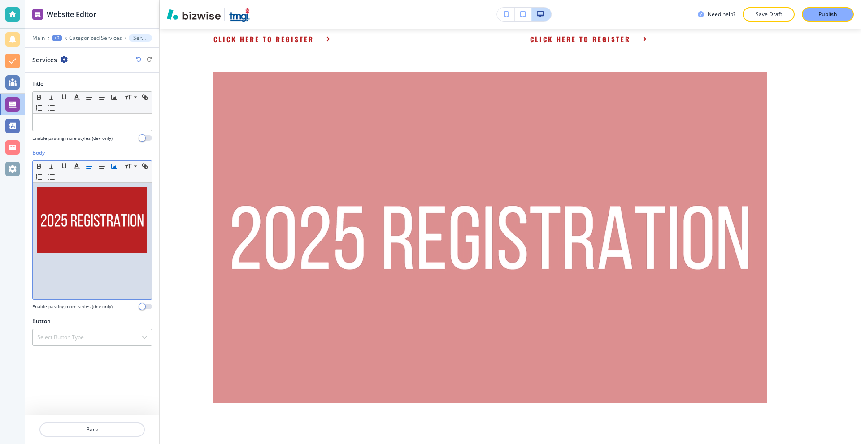
click at [113, 164] on rect "button" at bounding box center [114, 166] width 5 height 4
click at [139, 235] on img at bounding box center [92, 220] width 110 height 66
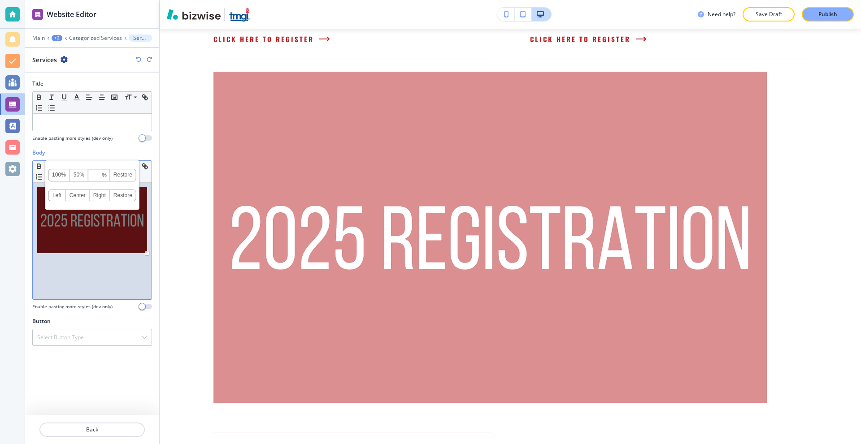
click at [123, 266] on div at bounding box center [92, 241] width 119 height 117
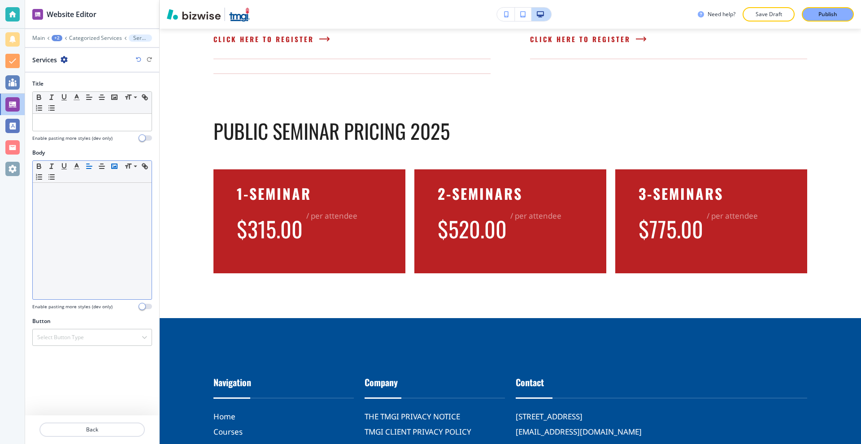
click at [118, 166] on icon "button" at bounding box center [114, 166] width 8 height 8
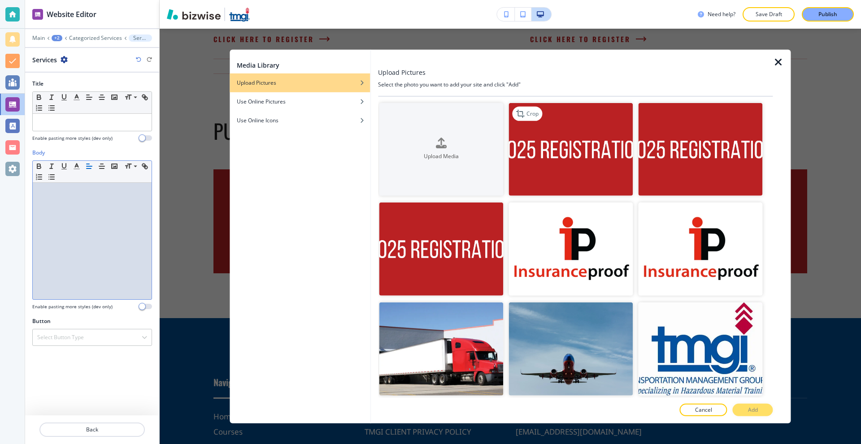
click at [558, 149] on img "button" at bounding box center [570, 149] width 124 height 93
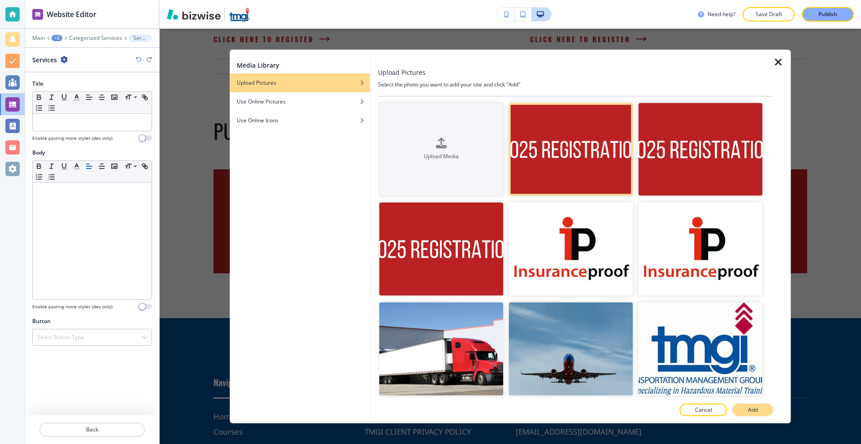
click at [757, 412] on p "Add" at bounding box center [753, 410] width 10 height 8
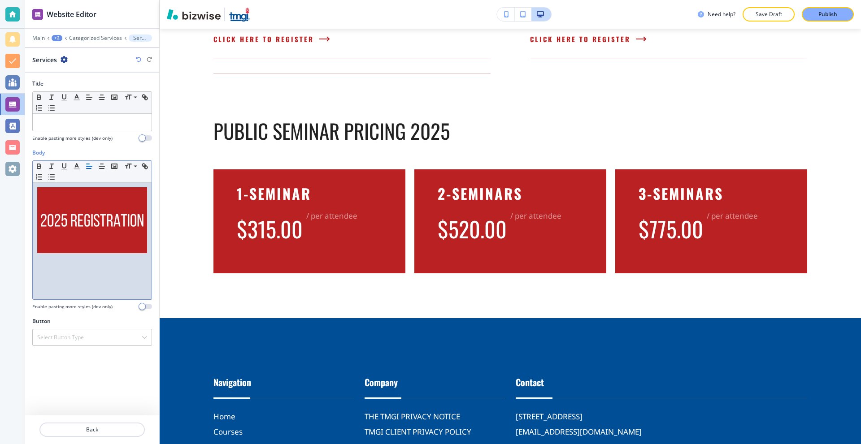
click at [150, 246] on div at bounding box center [92, 241] width 119 height 117
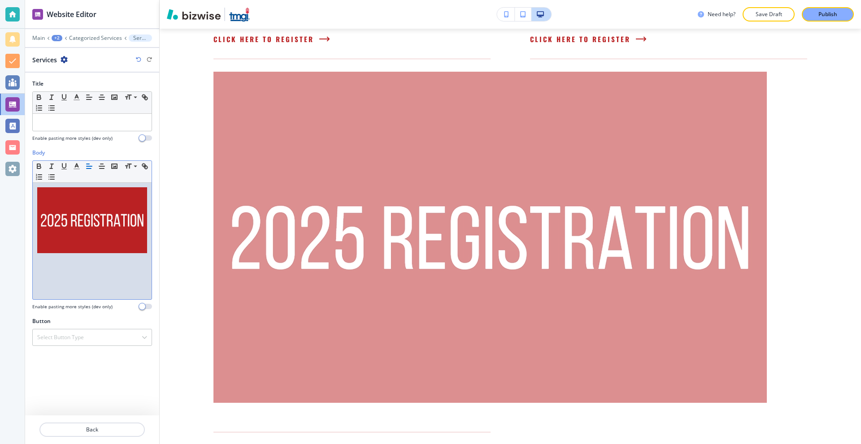
click at [122, 263] on p at bounding box center [92, 260] width 110 height 8
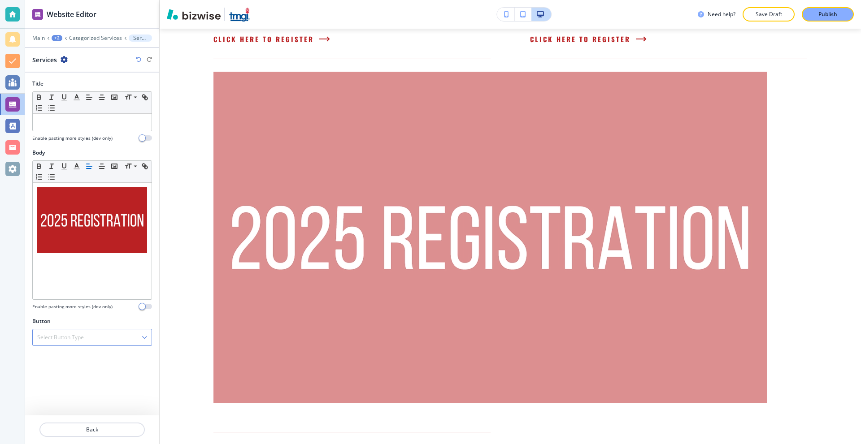
click at [104, 343] on div "Select Button Type" at bounding box center [92, 338] width 119 height 16
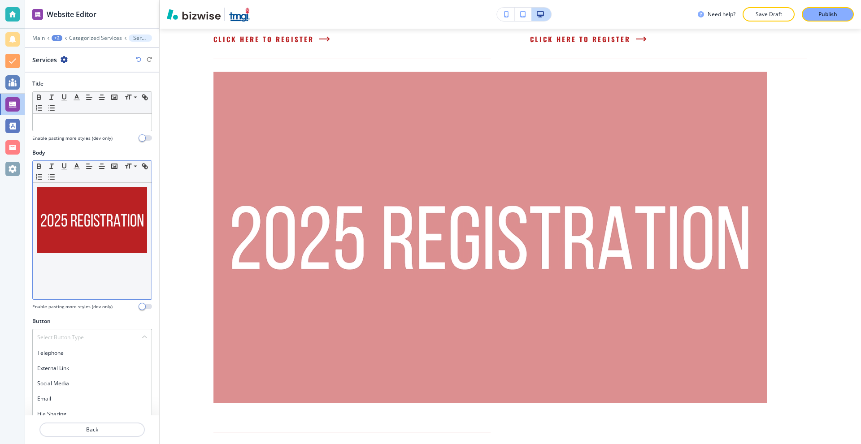
click at [98, 279] on div at bounding box center [92, 241] width 119 height 117
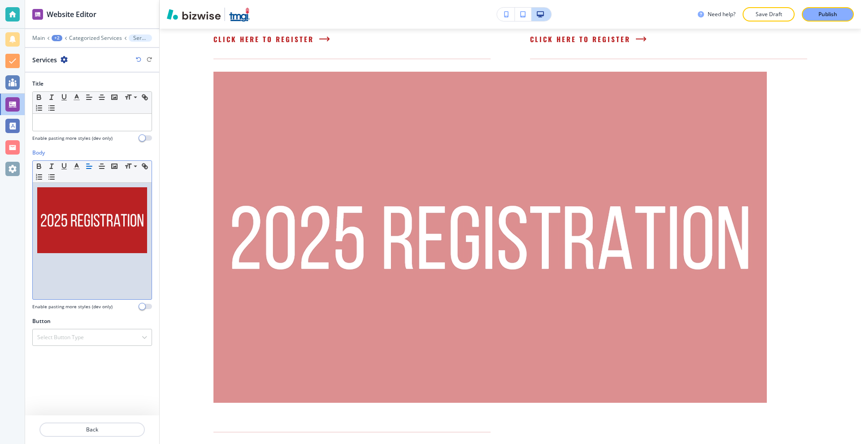
click at [117, 234] on img at bounding box center [92, 220] width 110 height 66
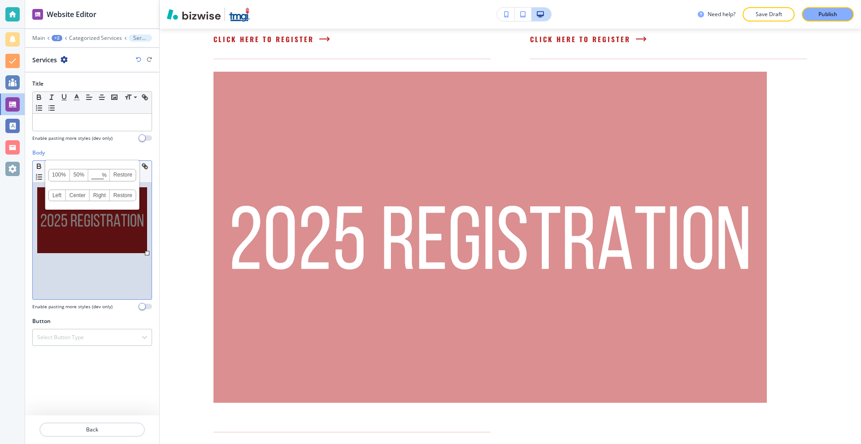
click at [58, 198] on link "Left" at bounding box center [56, 195] width 17 height 11
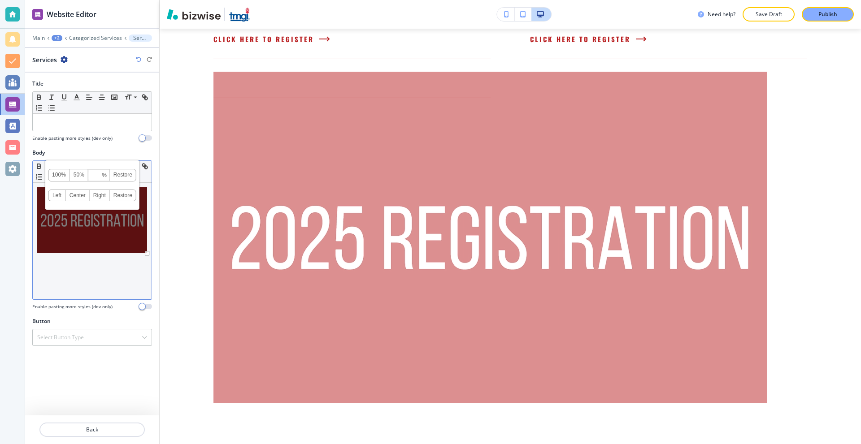
click at [80, 178] on link "50%" at bounding box center [79, 175] width 18 height 12
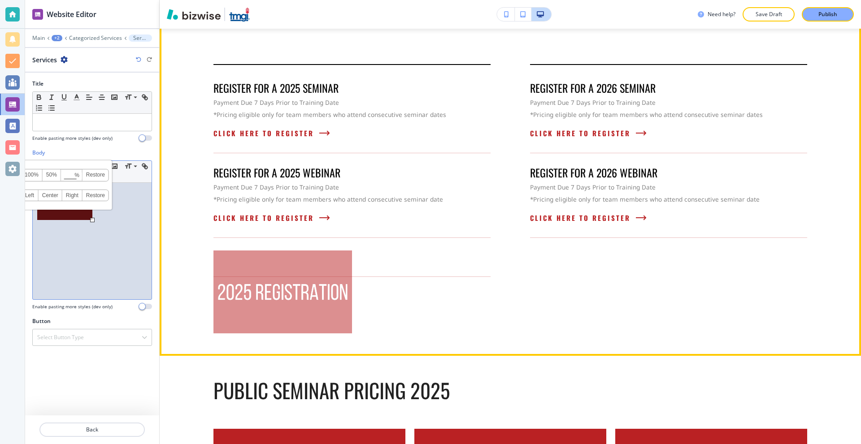
scroll to position [89, 0]
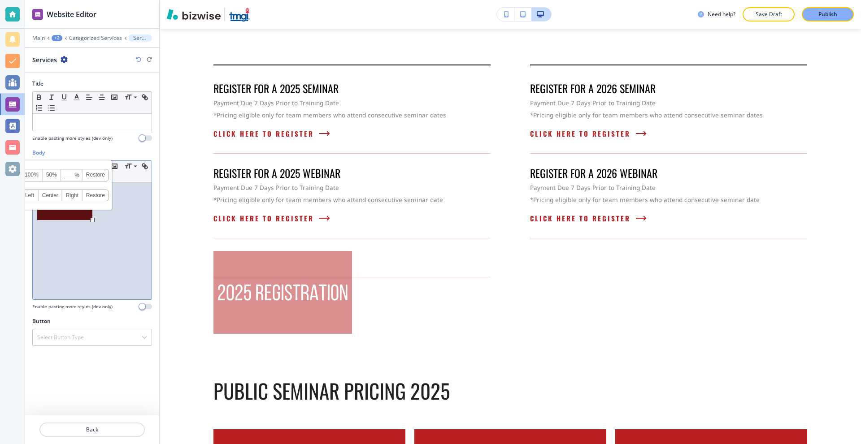
click at [110, 217] on div at bounding box center [92, 241] width 119 height 117
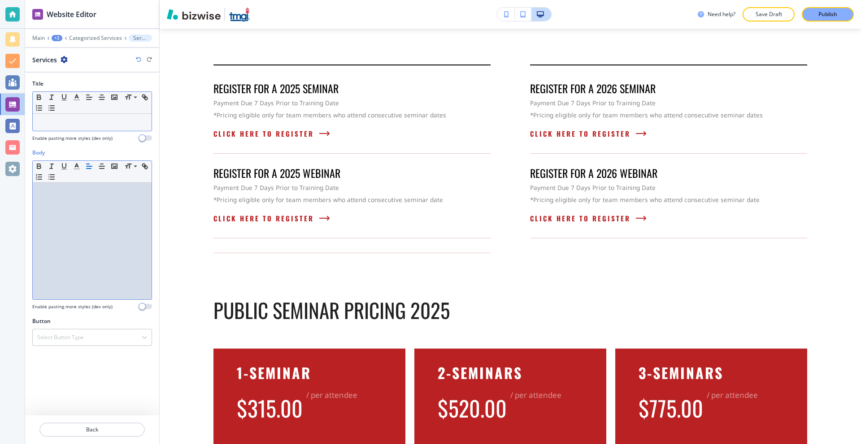
click at [80, 125] on p at bounding box center [92, 122] width 110 height 8
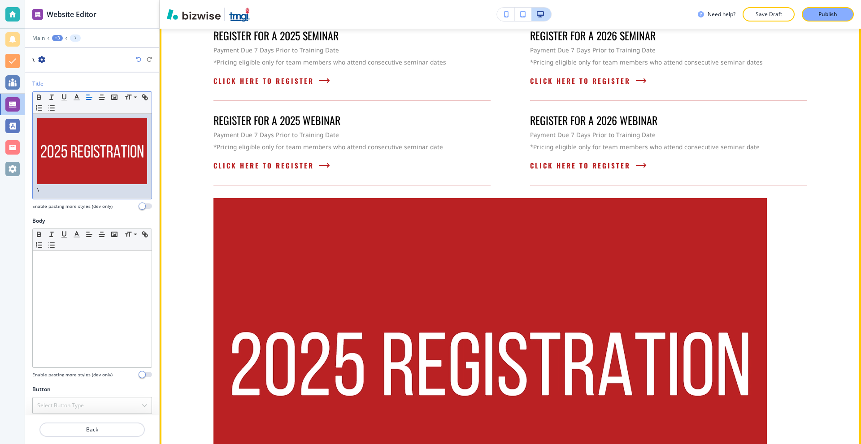
scroll to position [178, 0]
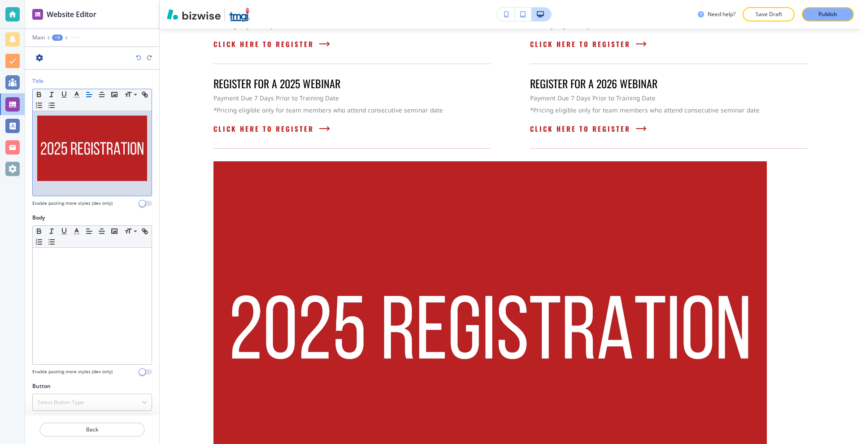
click at [118, 154] on img at bounding box center [92, 149] width 110 height 66
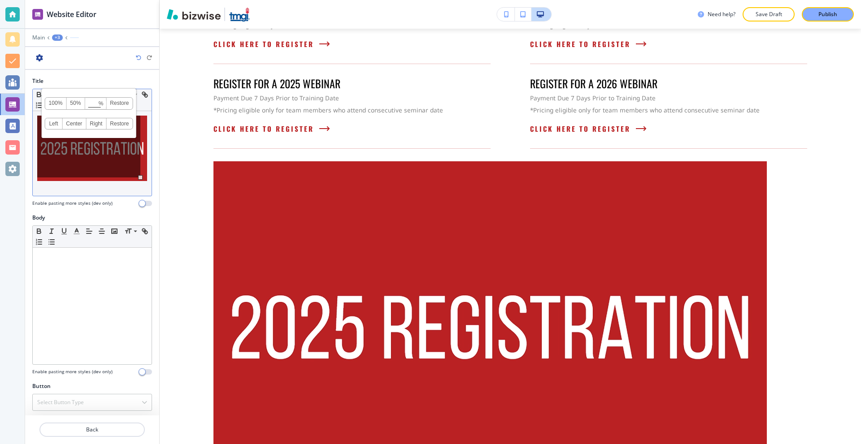
click at [76, 106] on link "50%" at bounding box center [75, 104] width 18 height 12
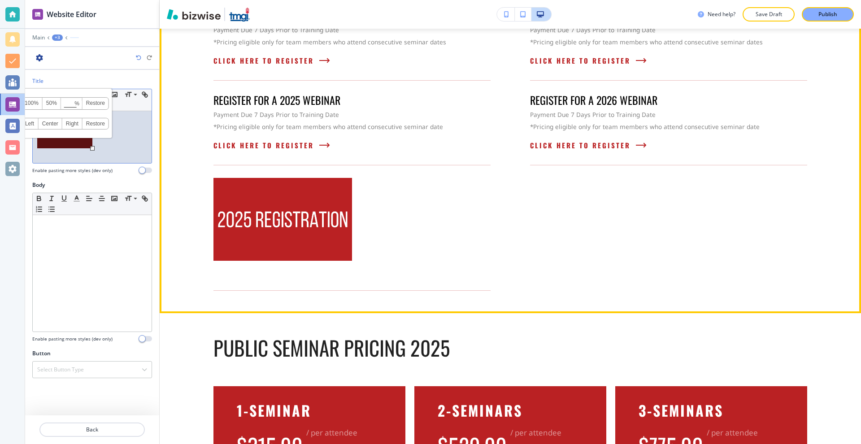
scroll to position [89, 0]
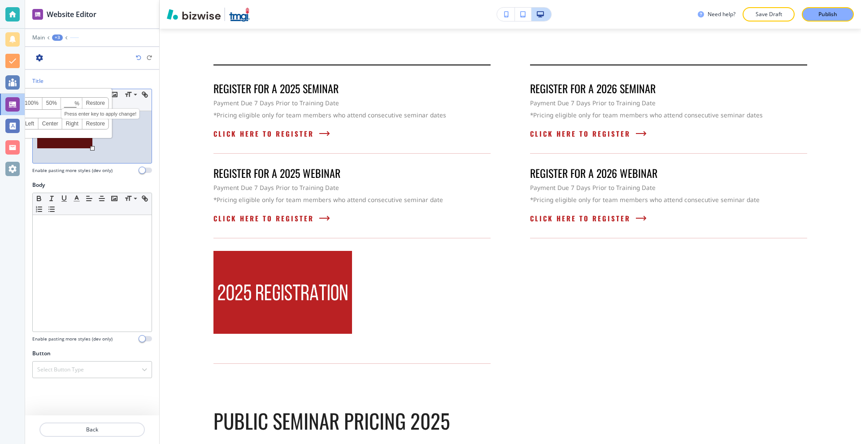
click at [71, 106] on input at bounding box center [71, 104] width 21 height 6
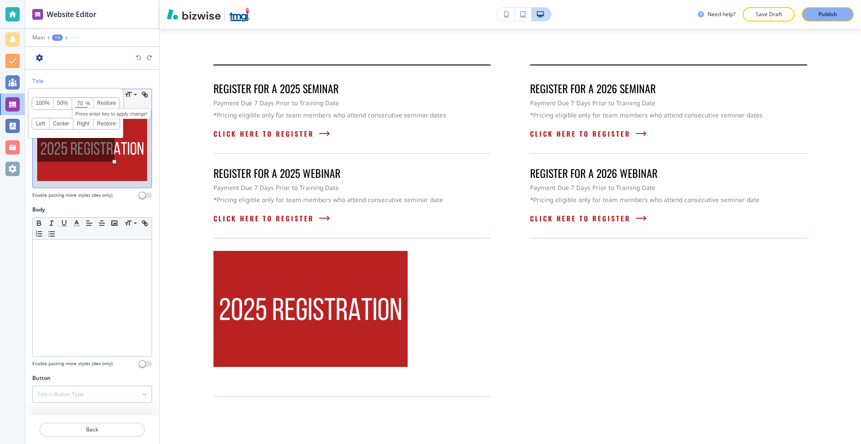
drag, startPoint x: 85, startPoint y: 103, endPoint x: 71, endPoint y: 103, distance: 13.9
click at [71, 103] on div "100% 50% 70 % Press enter key to apply change! [GEOGRAPHIC_DATA]" at bounding box center [76, 103] width 88 height 13
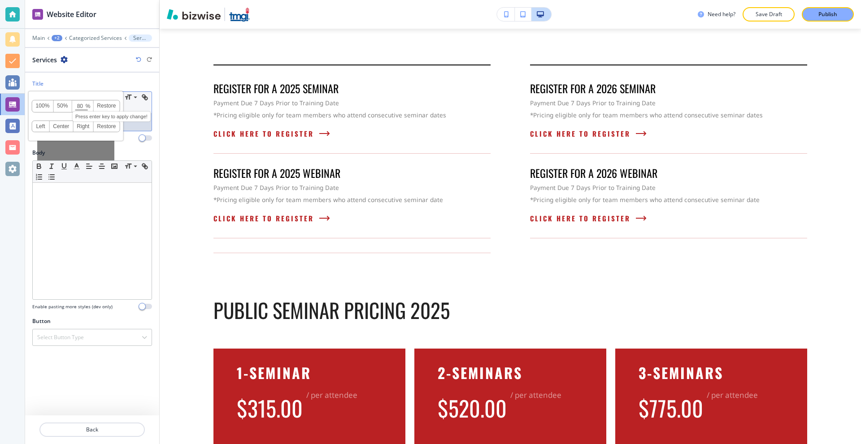
type input "80"
drag, startPoint x: 89, startPoint y: 122, endPoint x: 95, endPoint y: 123, distance: 6.4
click at [91, 122] on p at bounding box center [92, 122] width 110 height 8
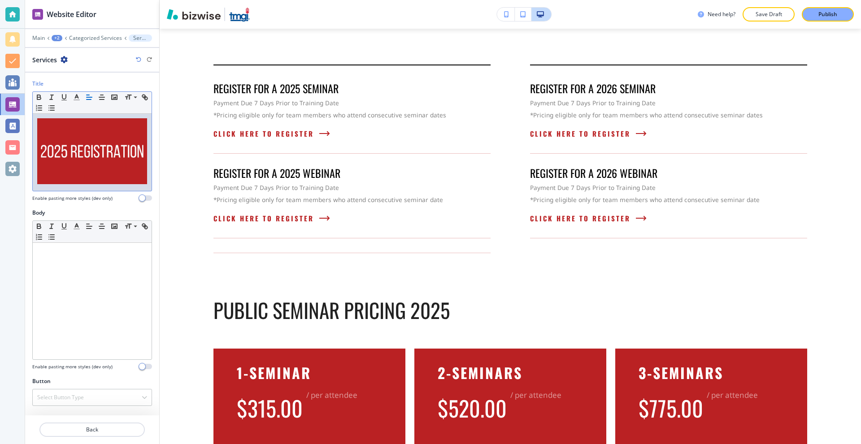
click at [102, 152] on img at bounding box center [92, 151] width 110 height 66
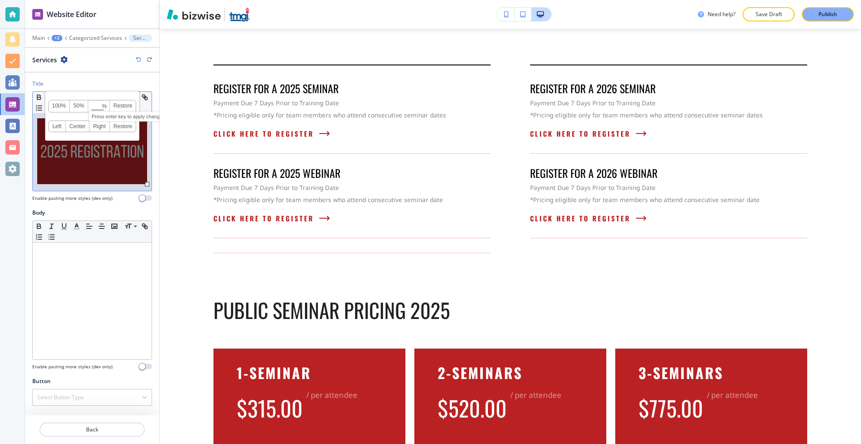
click at [95, 105] on input at bounding box center [99, 107] width 21 height 6
type input "80"
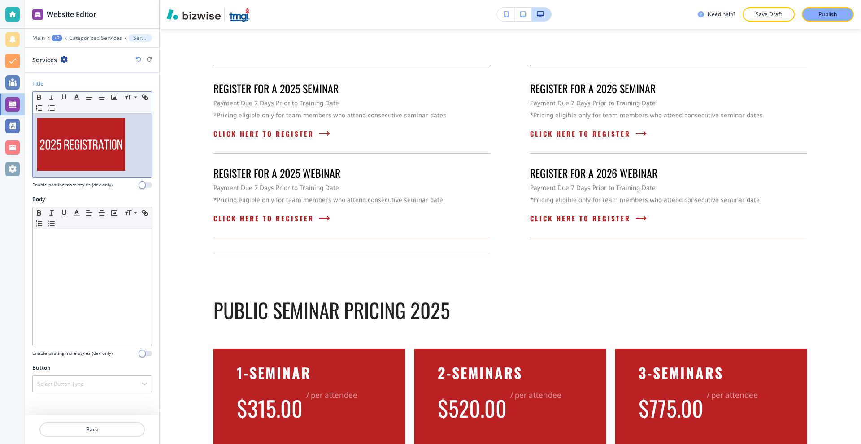
click at [131, 148] on p at bounding box center [92, 145] width 110 height 55
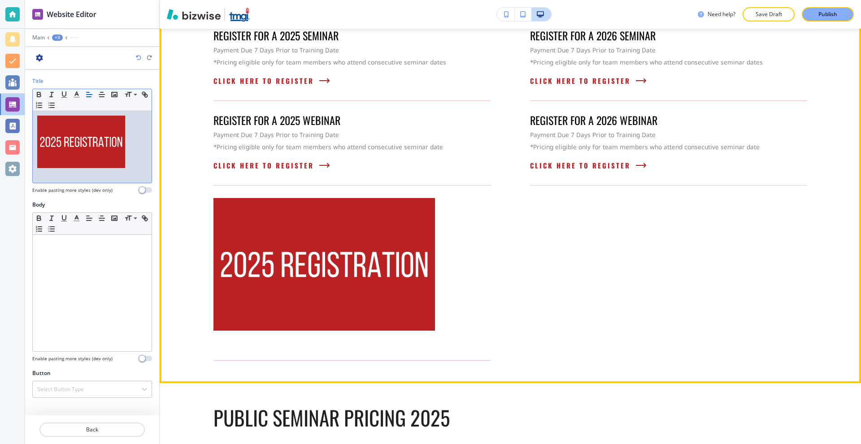
scroll to position [178, 0]
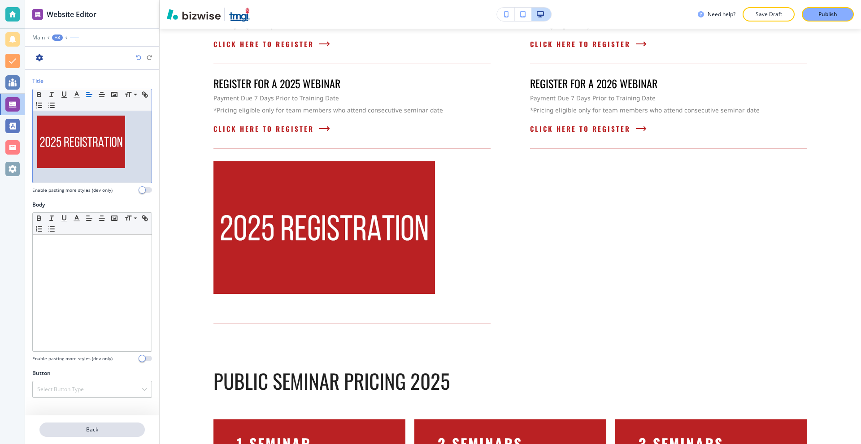
click at [78, 428] on p "Back" at bounding box center [92, 430] width 104 height 8
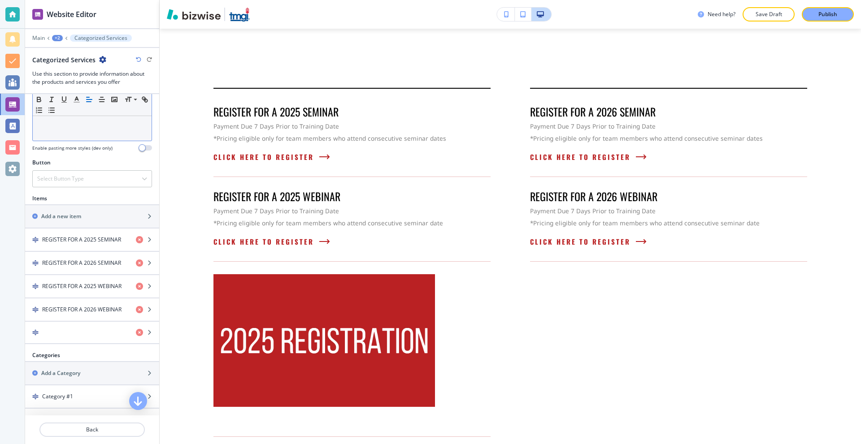
scroll to position [269, 0]
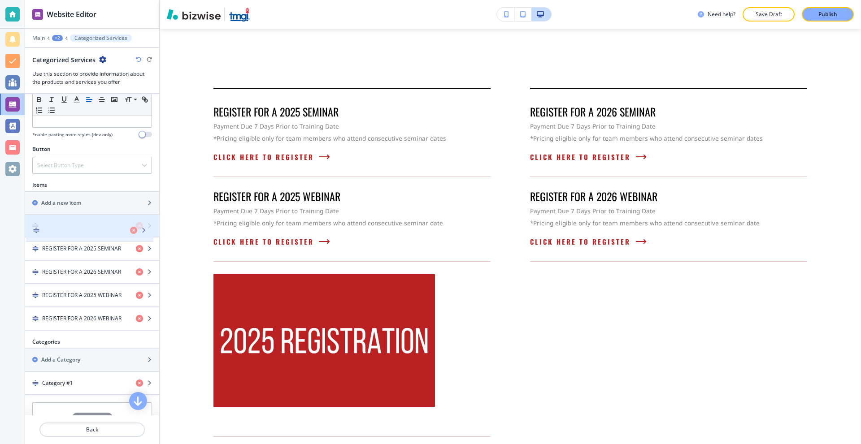
drag, startPoint x: 81, startPoint y: 296, endPoint x: 83, endPoint y: 228, distance: 68.2
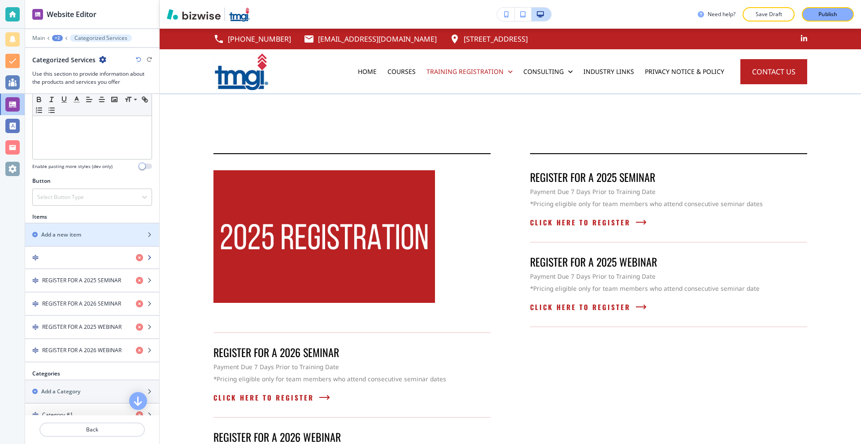
scroll to position [314, 0]
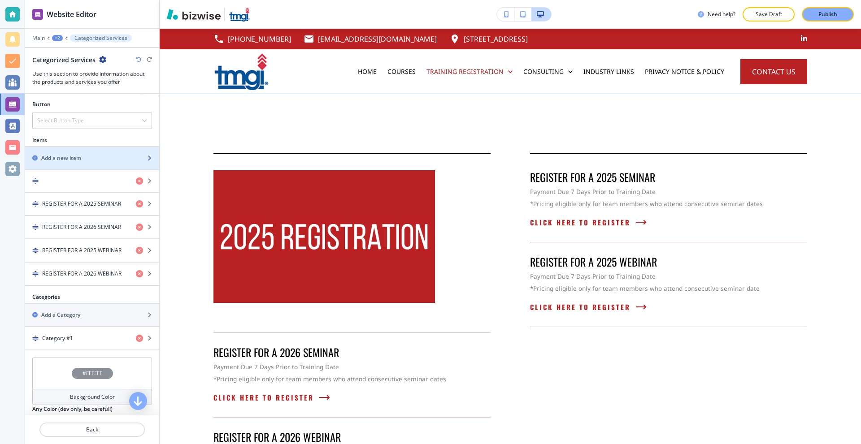
click at [82, 164] on div "button" at bounding box center [92, 165] width 134 height 7
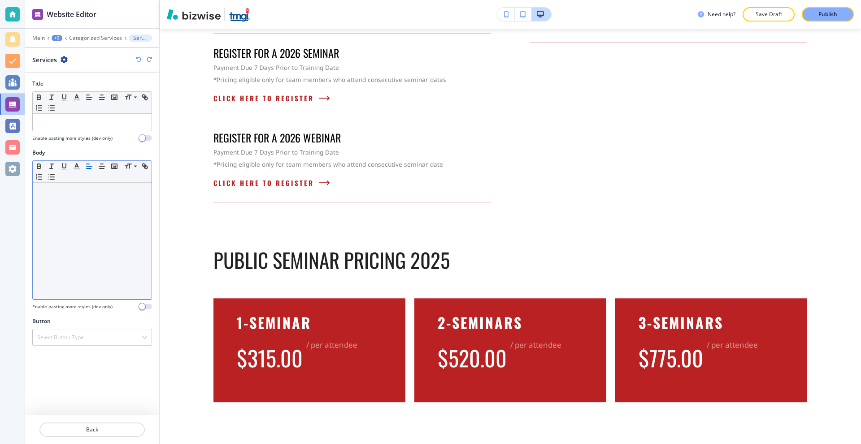
scroll to position [313, 0]
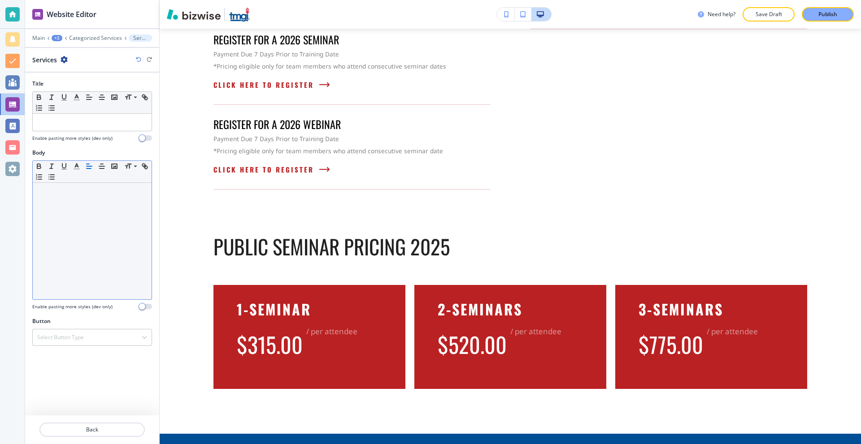
click at [81, 196] on div at bounding box center [92, 241] width 119 height 117
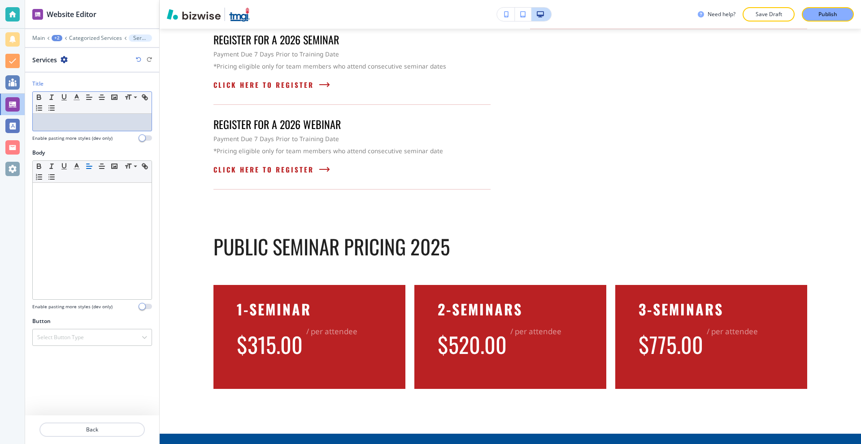
click at [71, 122] on p at bounding box center [92, 122] width 110 height 8
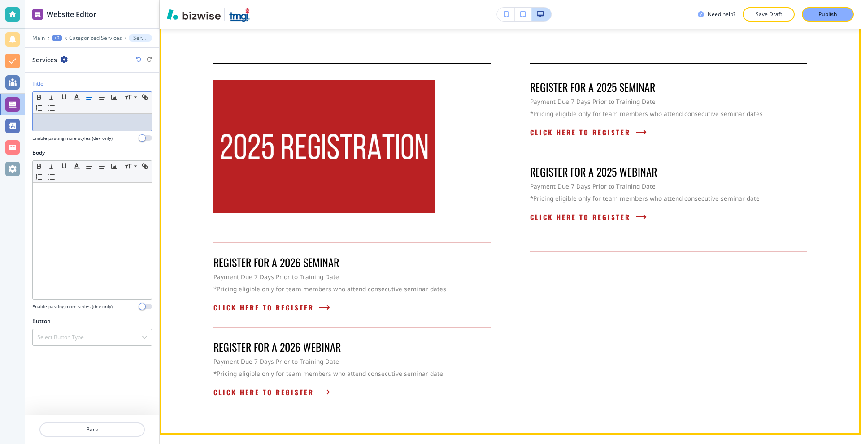
scroll to position [89, 0]
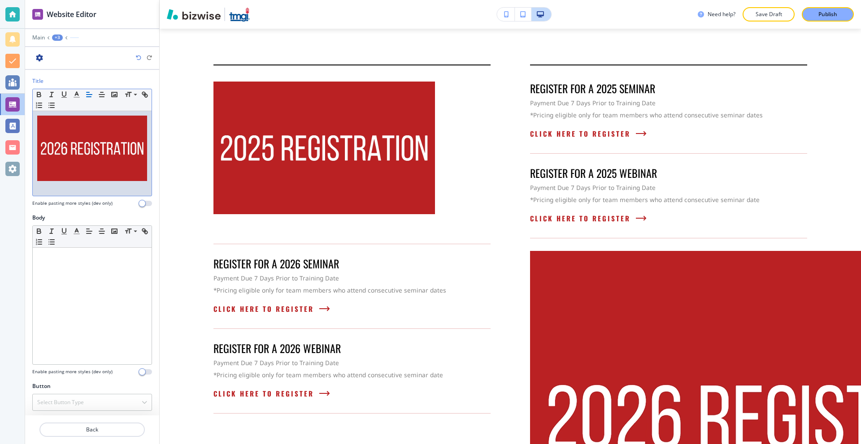
click at [98, 139] on img at bounding box center [92, 149] width 110 height 66
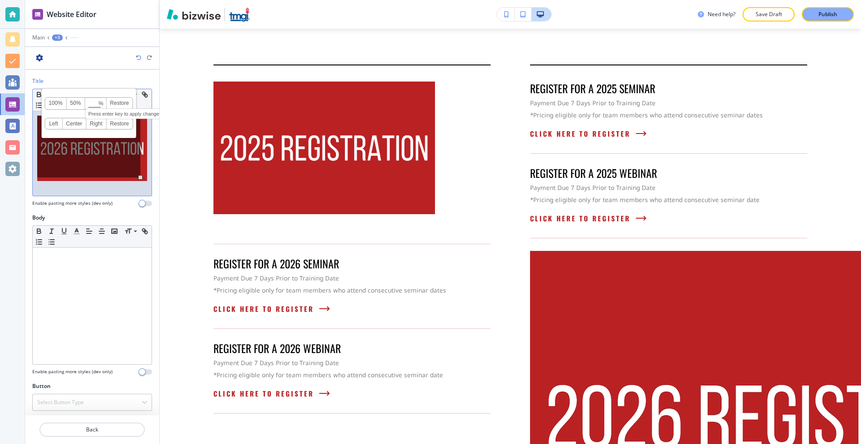
click at [94, 107] on input at bounding box center [95, 104] width 21 height 6
type input "80"
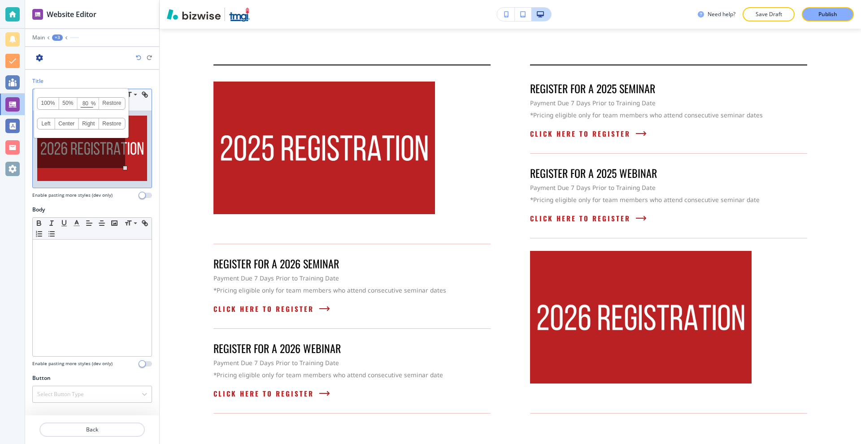
click at [123, 195] on div "Enable pasting more styles (dev only)" at bounding box center [92, 195] width 120 height 7
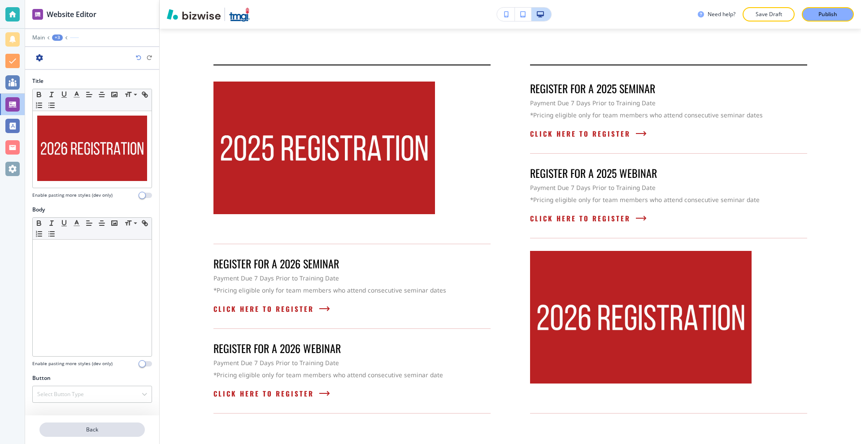
click at [90, 435] on button "Back" at bounding box center [91, 430] width 105 height 14
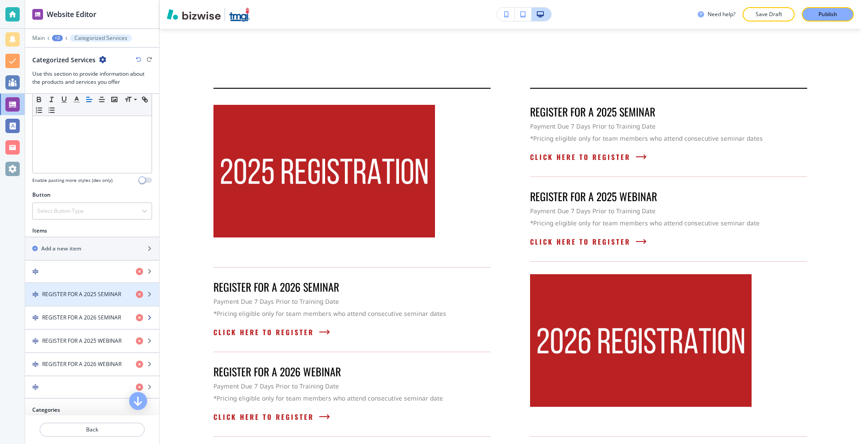
scroll to position [224, 0]
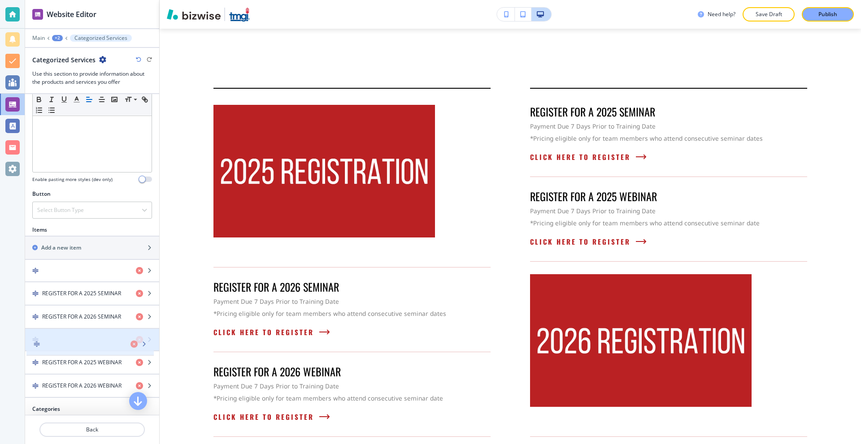
drag, startPoint x: 91, startPoint y: 383, endPoint x: 92, endPoint y: 331, distance: 52.0
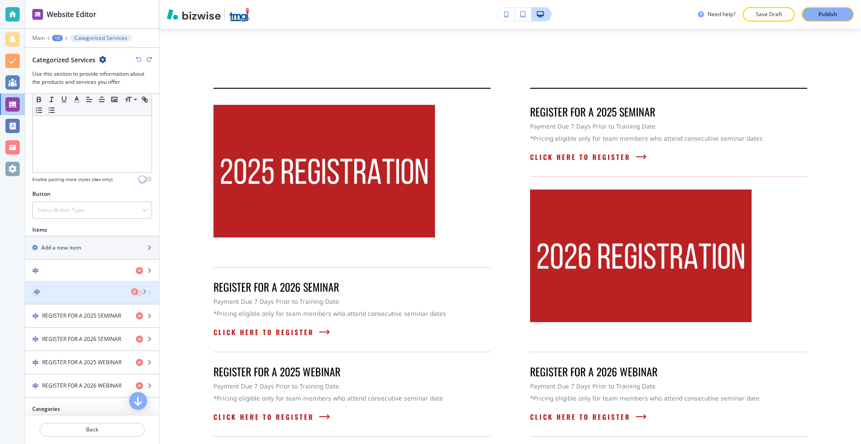
drag, startPoint x: 87, startPoint y: 343, endPoint x: 90, endPoint y: 294, distance: 49.4
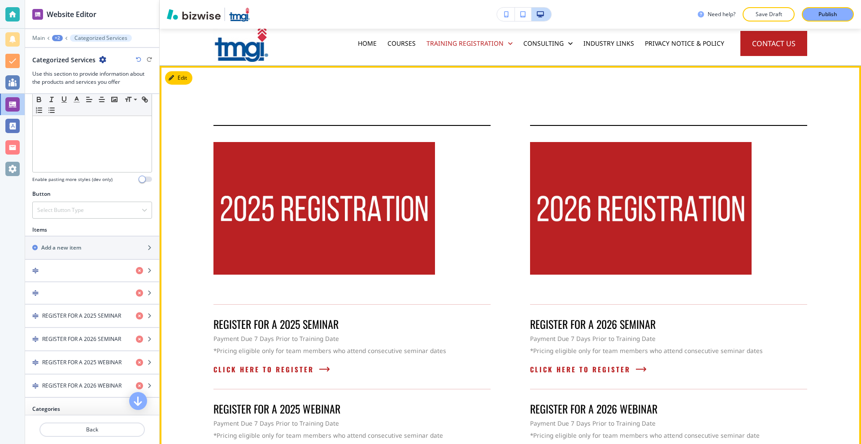
scroll to position [0, 0]
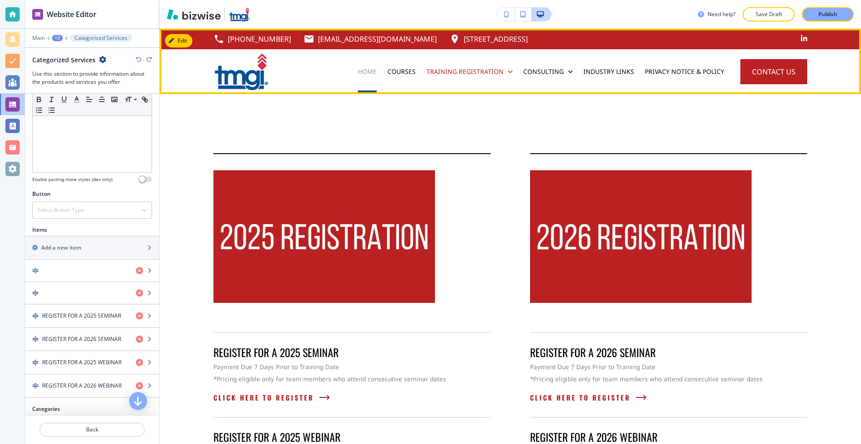
click at [368, 72] on p "Home" at bounding box center [367, 71] width 19 height 9
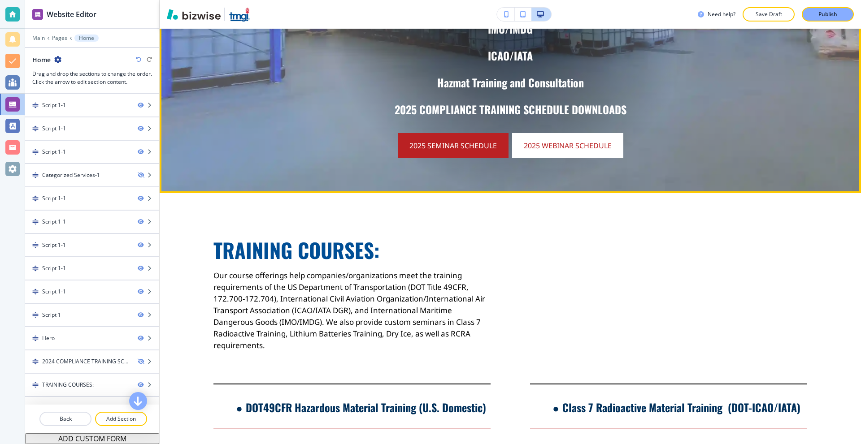
scroll to position [269, 0]
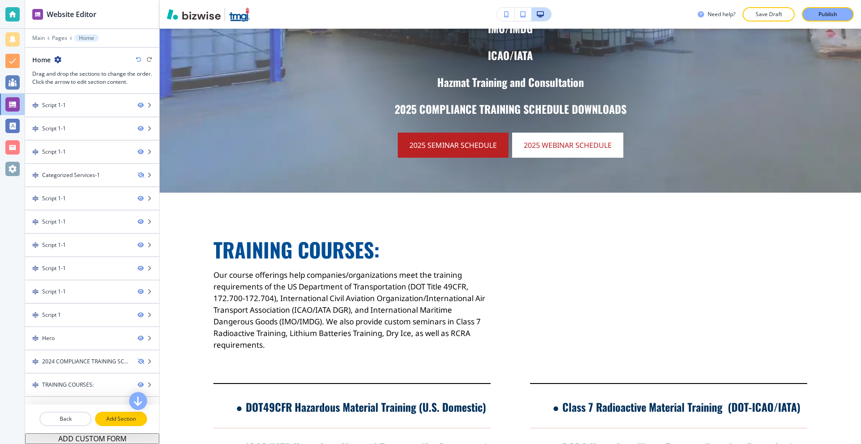
click at [121, 417] on p "Add Section" at bounding box center [121, 419] width 50 height 8
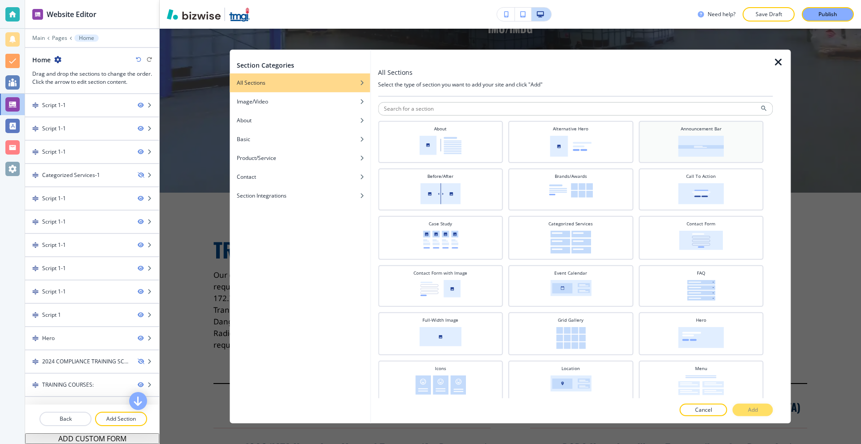
click at [681, 143] on img at bounding box center [701, 145] width 46 height 21
click at [754, 409] on p "Add" at bounding box center [753, 410] width 10 height 8
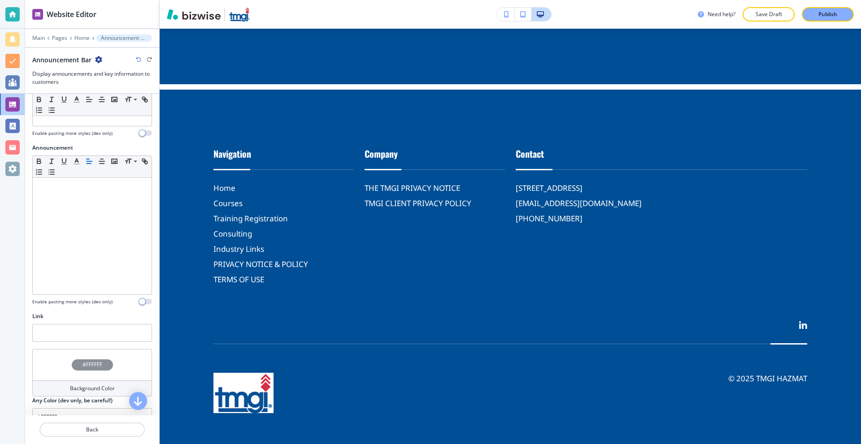
scroll to position [2242, 0]
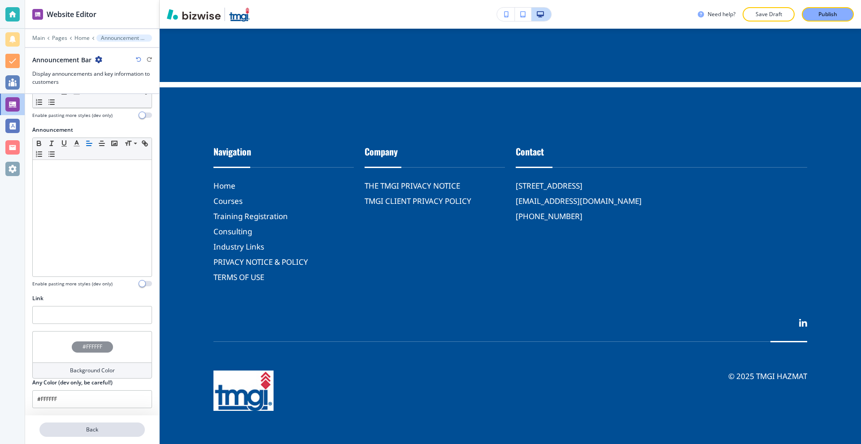
click at [82, 430] on p "Back" at bounding box center [92, 430] width 104 height 8
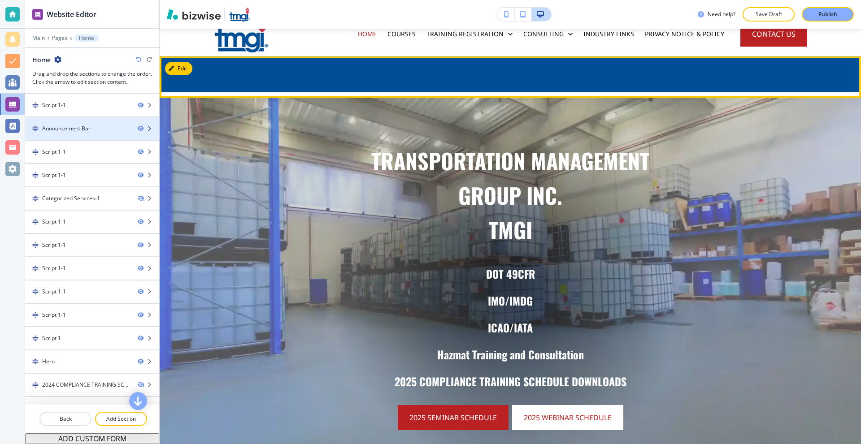
scroll to position [0, 0]
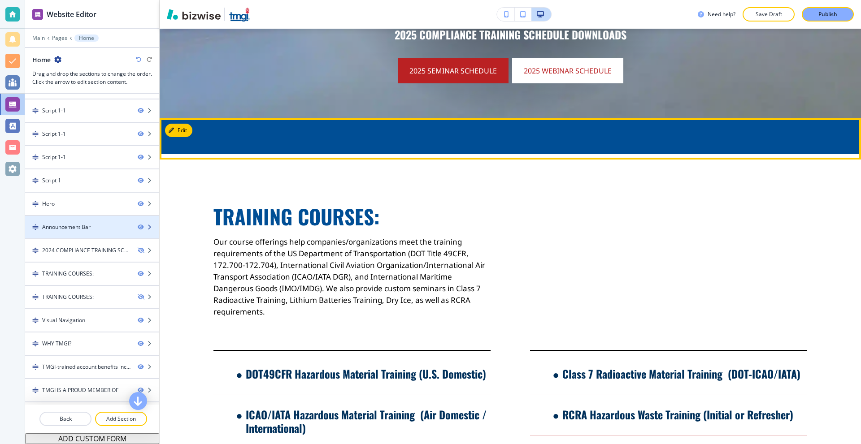
click at [59, 227] on div "Announcement Bar" at bounding box center [66, 227] width 48 height 8
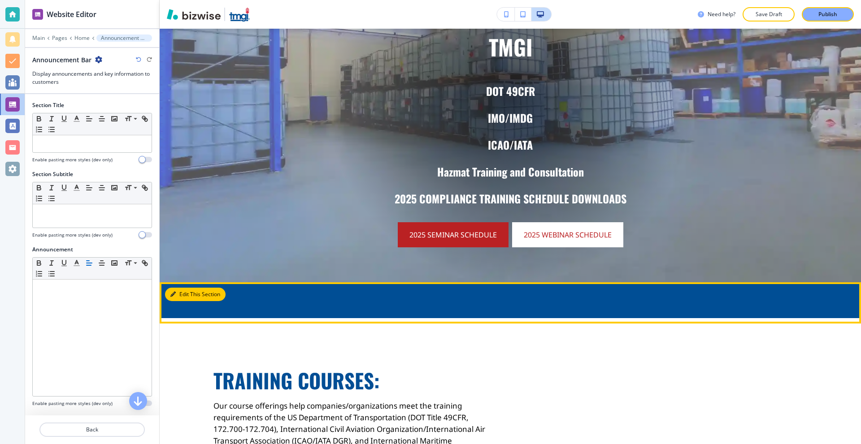
click at [182, 291] on button "Edit This Section" at bounding box center [195, 294] width 61 height 13
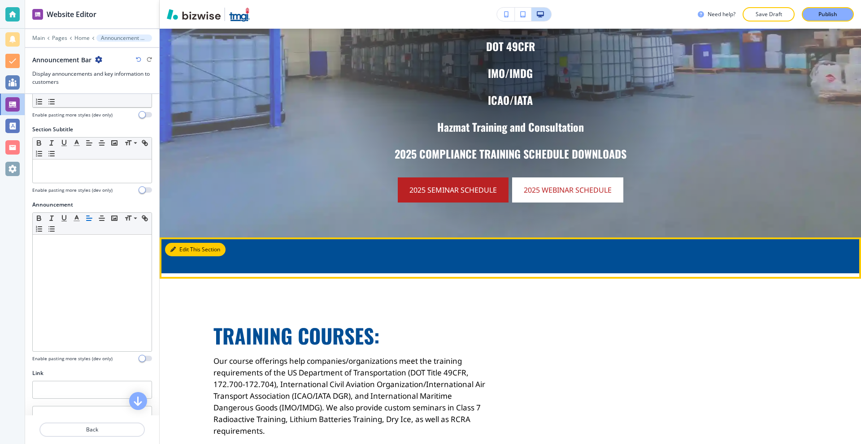
click at [226, 252] on div at bounding box center [510, 256] width 701 height 36
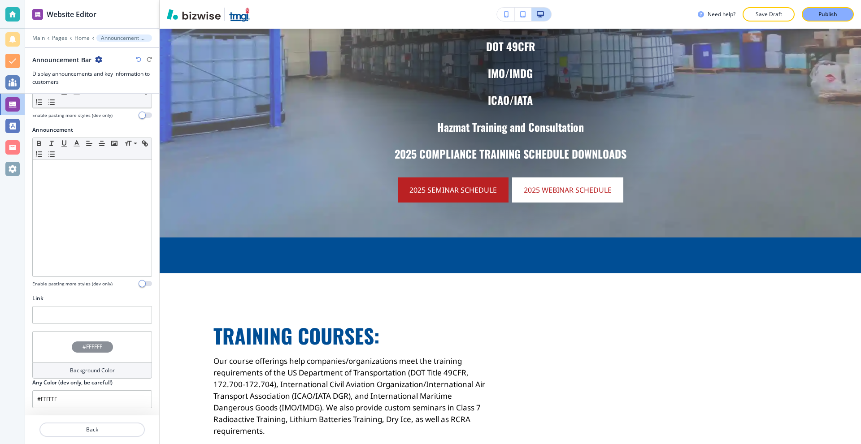
drag, startPoint x: 85, startPoint y: 430, endPoint x: 74, endPoint y: 78, distance: 352.1
click at [60, 226] on div "Website Editor Main Pages Home Announcement Bar Announcement Bar Display announ…" at bounding box center [92, 222] width 134 height 444
click at [83, 39] on p "Home" at bounding box center [81, 38] width 15 height 6
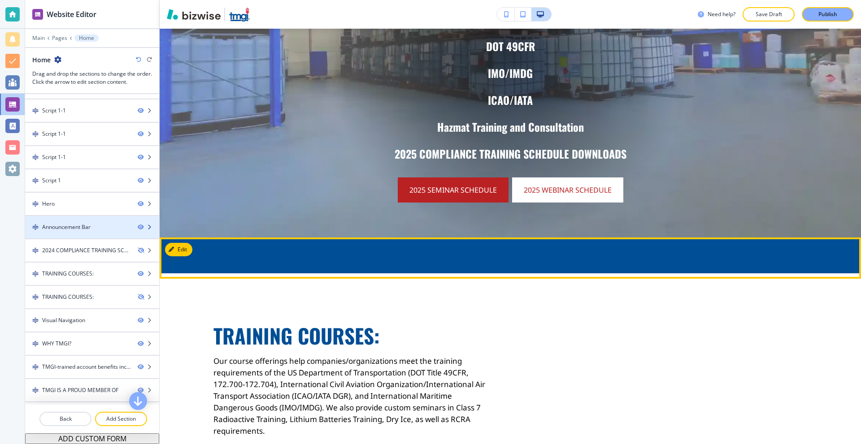
click at [101, 226] on div "Announcement Bar" at bounding box center [77, 227] width 105 height 8
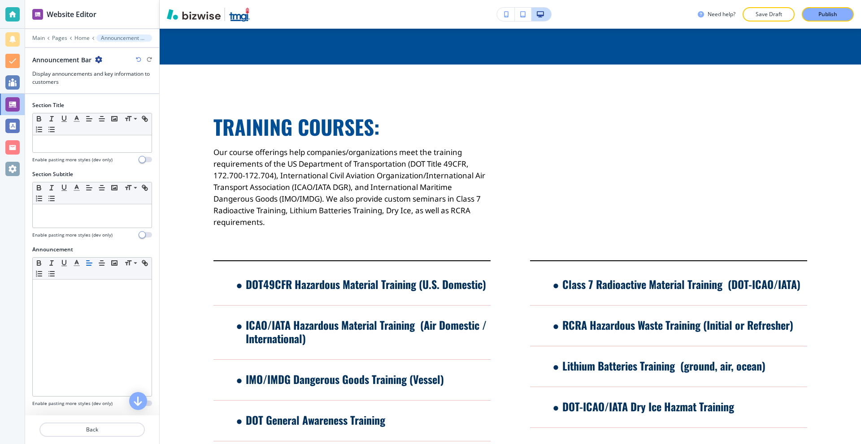
click at [98, 56] on icon "button" at bounding box center [98, 59] width 7 height 7
click at [127, 104] on p "Delete Section" at bounding box center [123, 107] width 46 height 8
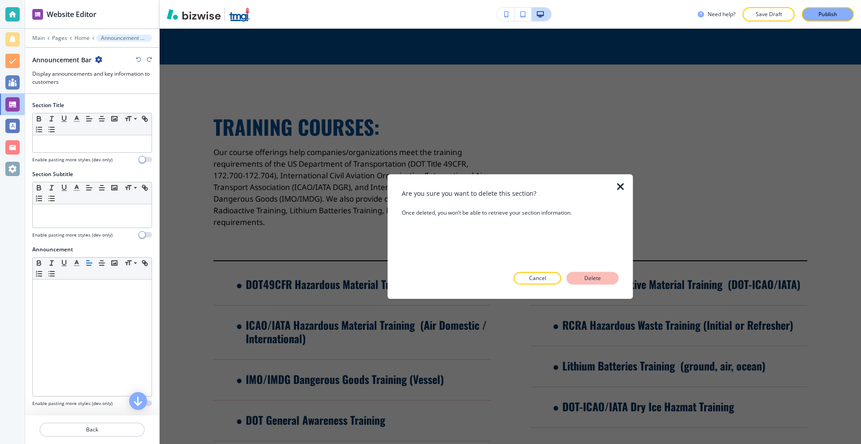
click at [590, 279] on p "Delete" at bounding box center [593, 278] width 22 height 8
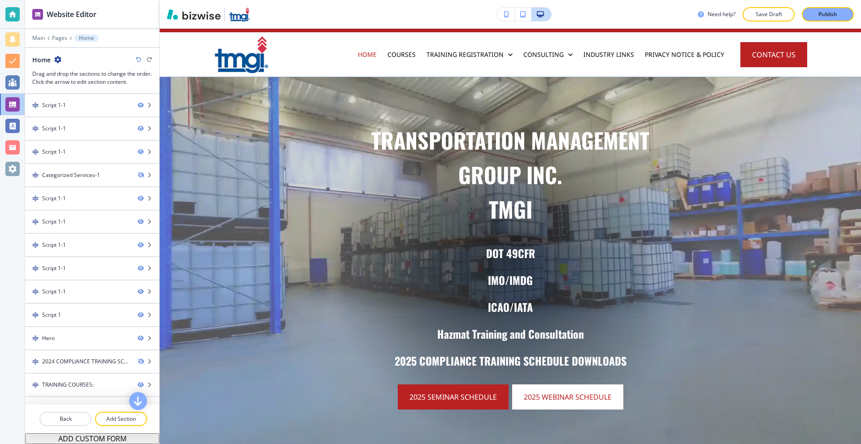
scroll to position [45, 0]
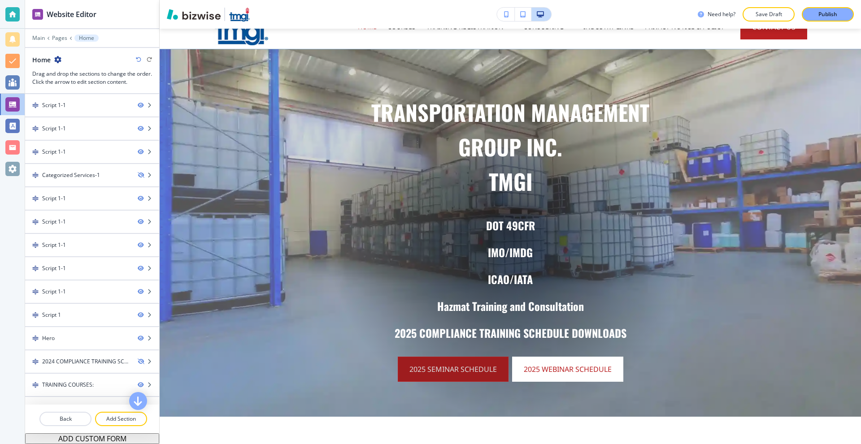
click at [456, 373] on link "2025 SEMINAR SCHEDULE" at bounding box center [453, 369] width 111 height 25
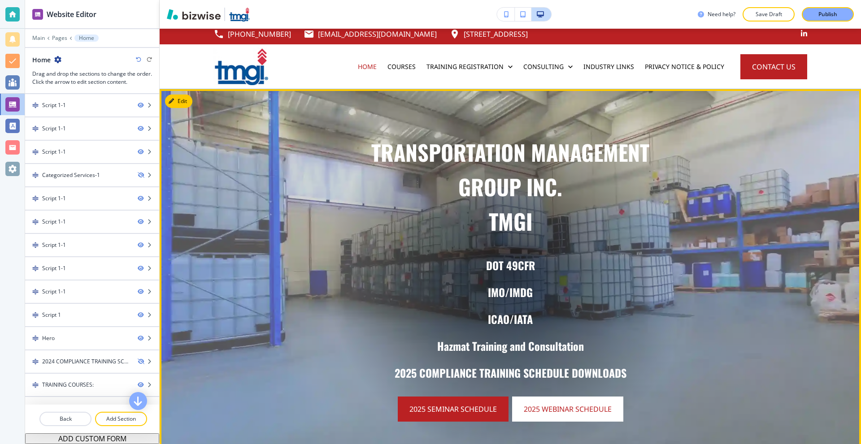
scroll to position [0, 0]
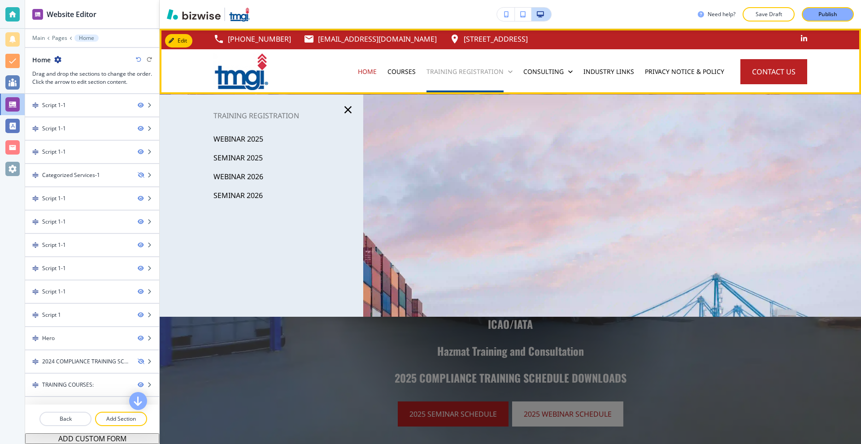
click at [469, 72] on p "Training Registration" at bounding box center [464, 71] width 77 height 9
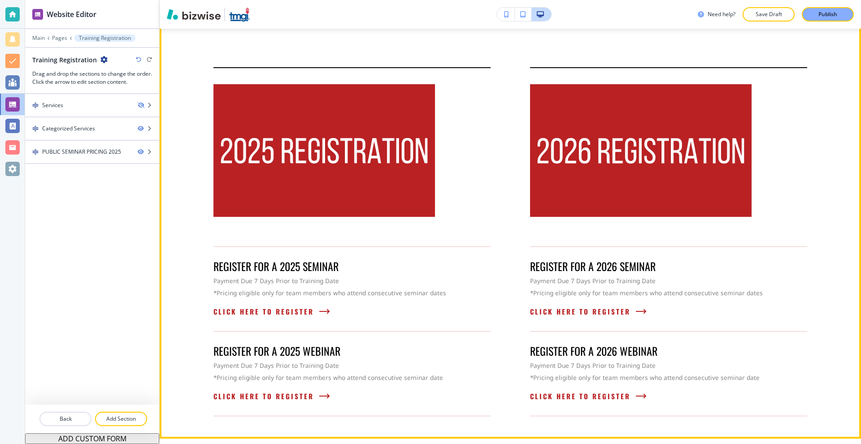
scroll to position [90, 0]
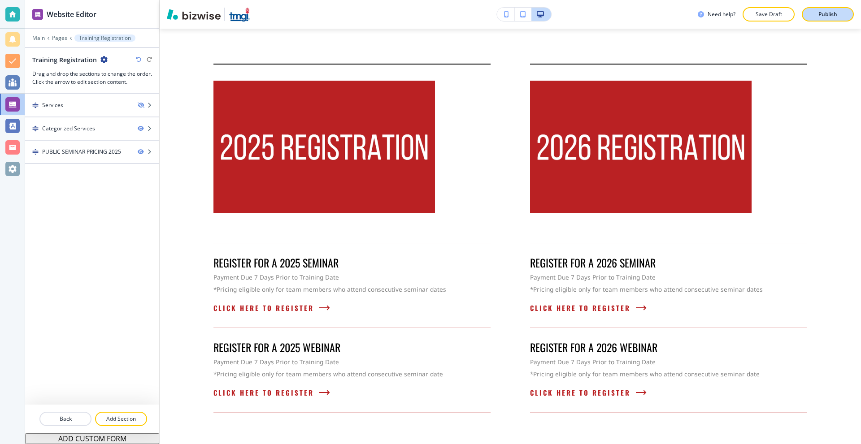
click at [816, 10] on div "Publish" at bounding box center [827, 14] width 29 height 8
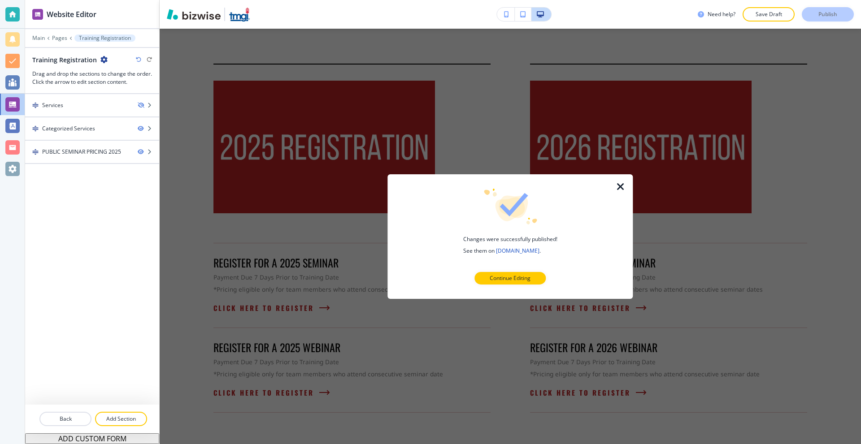
click at [616, 187] on icon "button" at bounding box center [620, 186] width 11 height 11
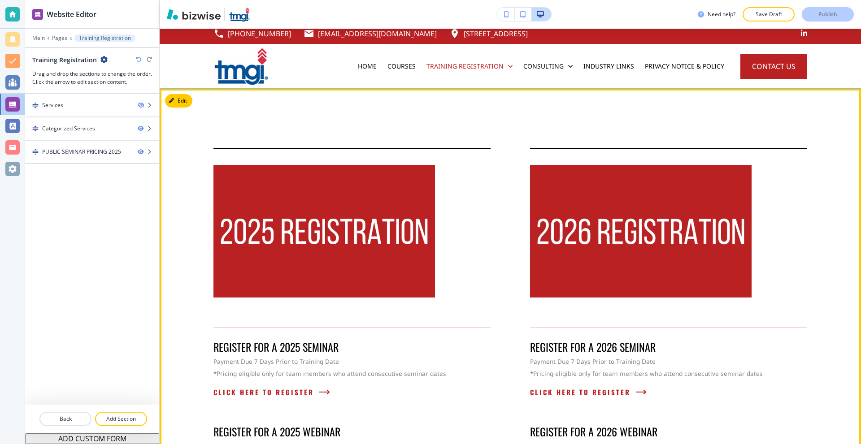
scroll to position [0, 0]
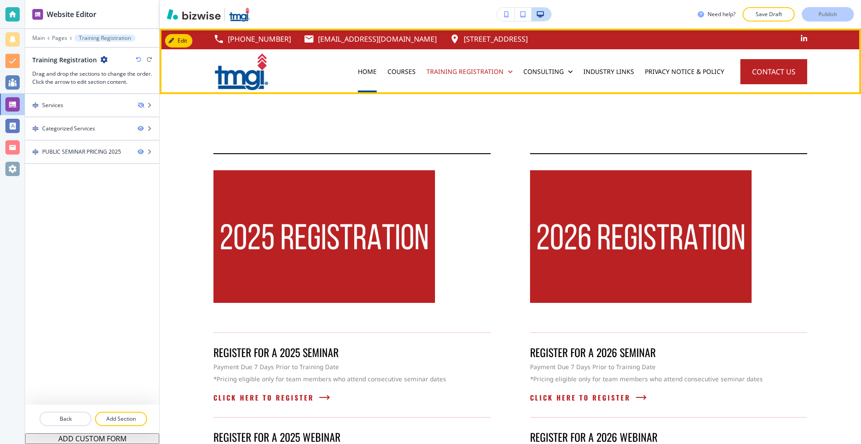
click at [365, 68] on p "Home" at bounding box center [367, 71] width 19 height 9
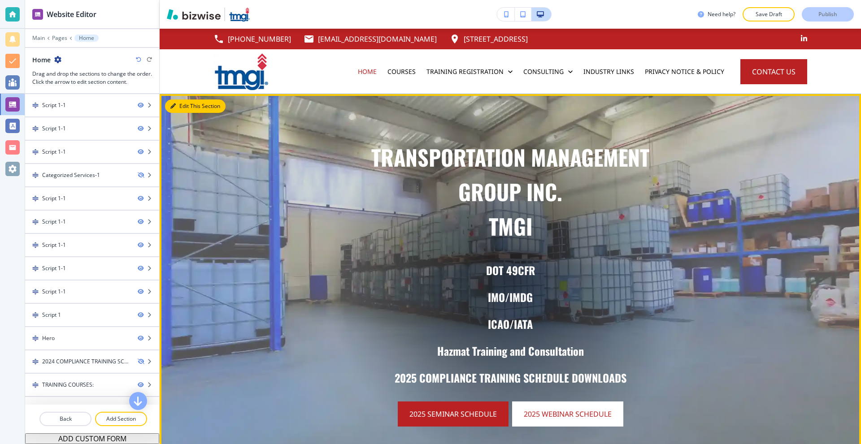
click at [195, 104] on button "Edit This Section" at bounding box center [195, 106] width 61 height 13
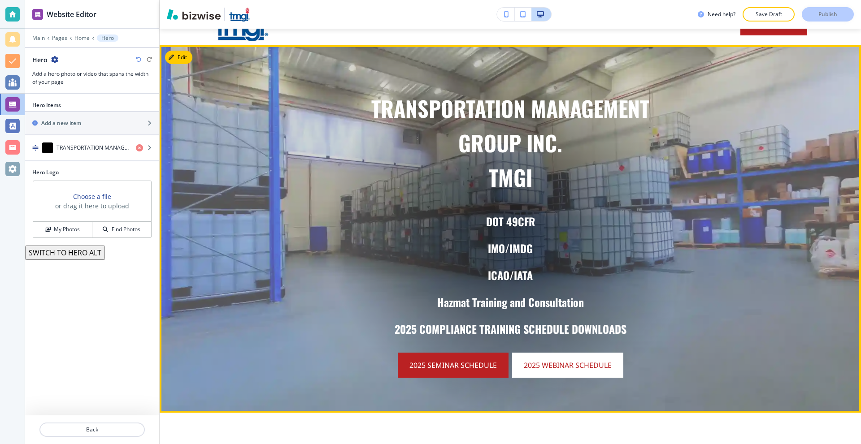
scroll to position [65, 0]
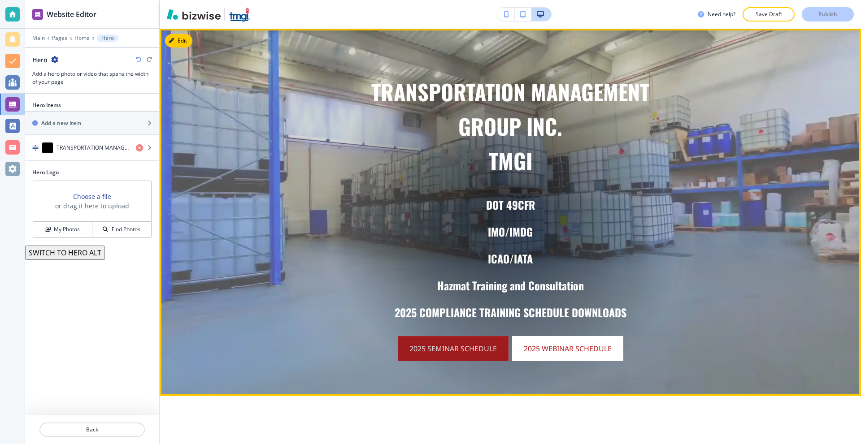
click at [462, 351] on link "2025 SEMINAR SCHEDULE" at bounding box center [453, 348] width 111 height 25
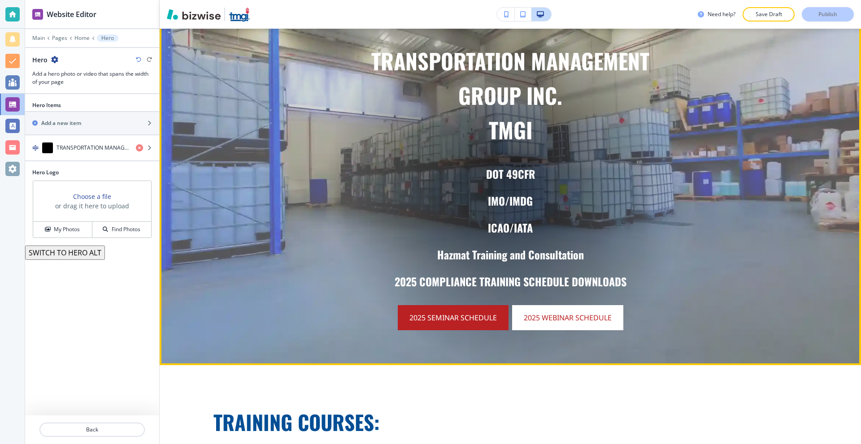
scroll to position [0, 0]
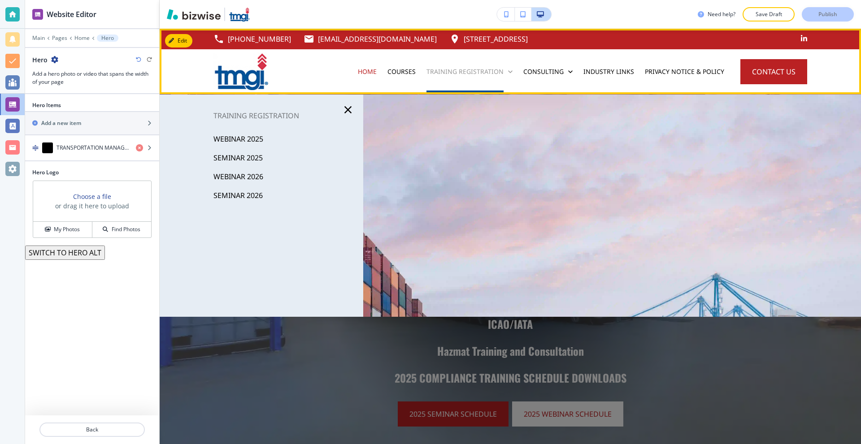
click at [451, 72] on p "Training Registration" at bounding box center [464, 71] width 77 height 9
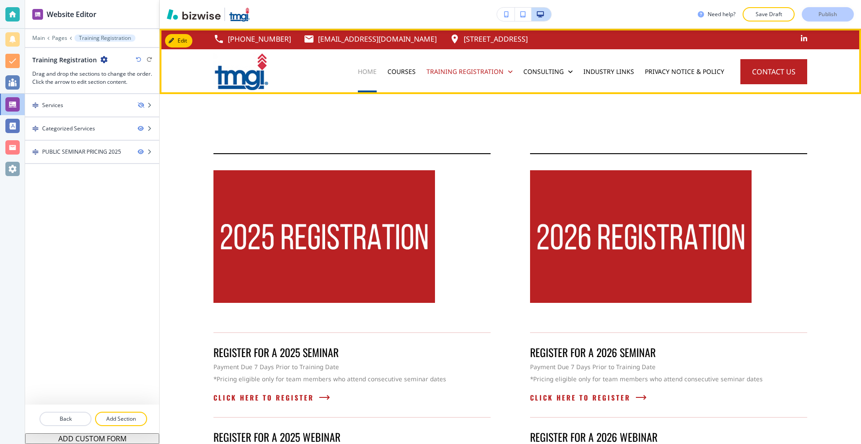
click at [369, 70] on p "Home" at bounding box center [367, 71] width 19 height 9
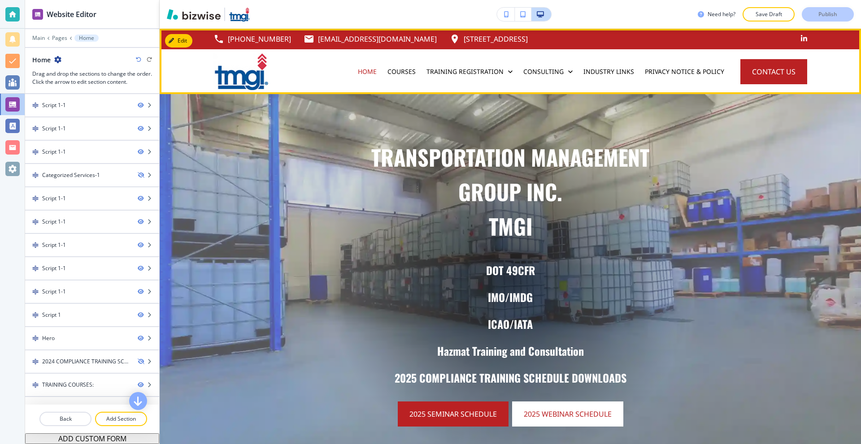
click at [456, 78] on div "Training Registration" at bounding box center [469, 71] width 97 height 45
click at [456, 75] on p "Training Registration" at bounding box center [464, 71] width 77 height 9
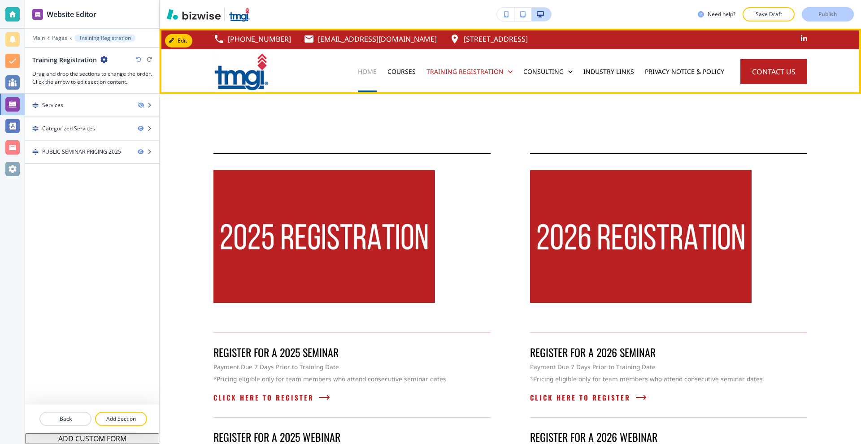
click at [372, 74] on p "Home" at bounding box center [367, 71] width 19 height 9
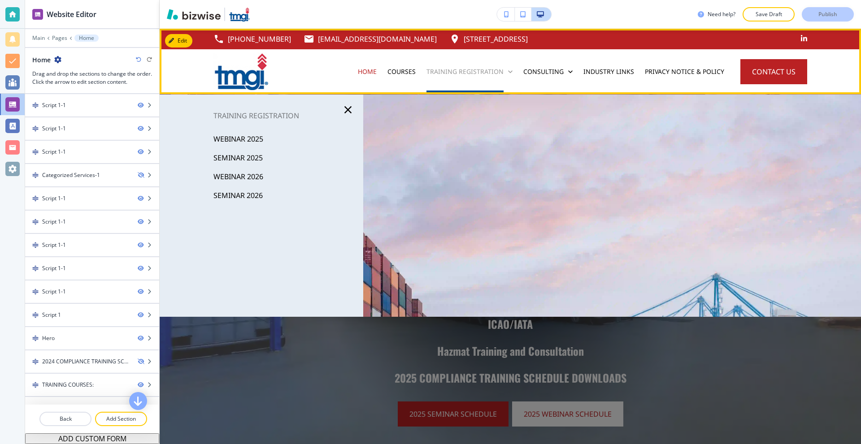
click at [447, 68] on p "Training Registration" at bounding box center [464, 71] width 77 height 9
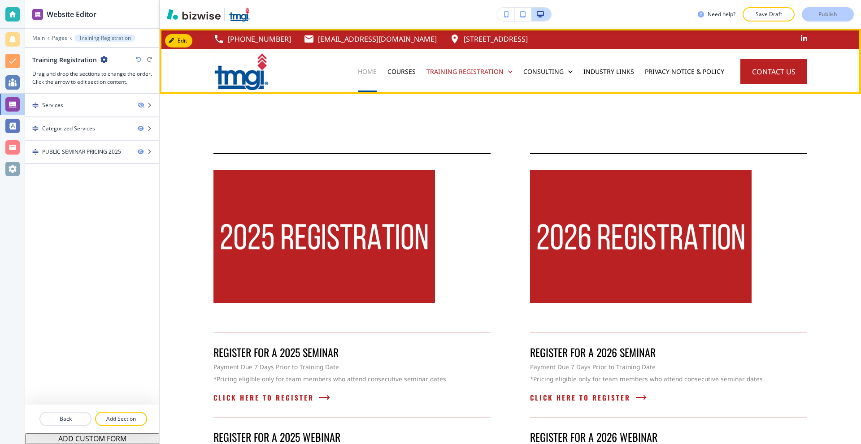
click at [366, 72] on p "Home" at bounding box center [367, 71] width 19 height 9
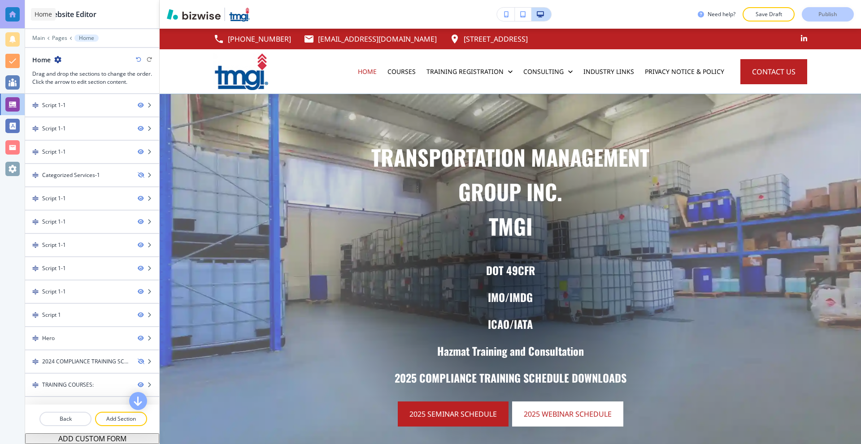
click at [16, 15] on div at bounding box center [12, 14] width 14 height 14
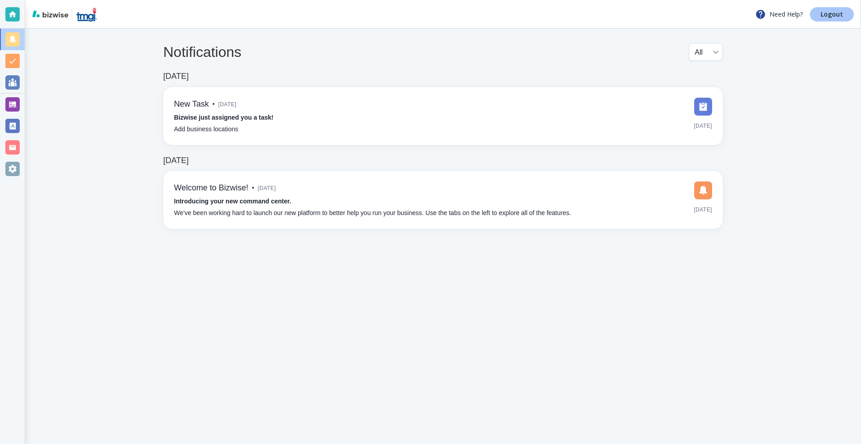
click at [822, 9] on link "Logout" at bounding box center [832, 14] width 44 height 14
